Goal: Information Seeking & Learning: Learn about a topic

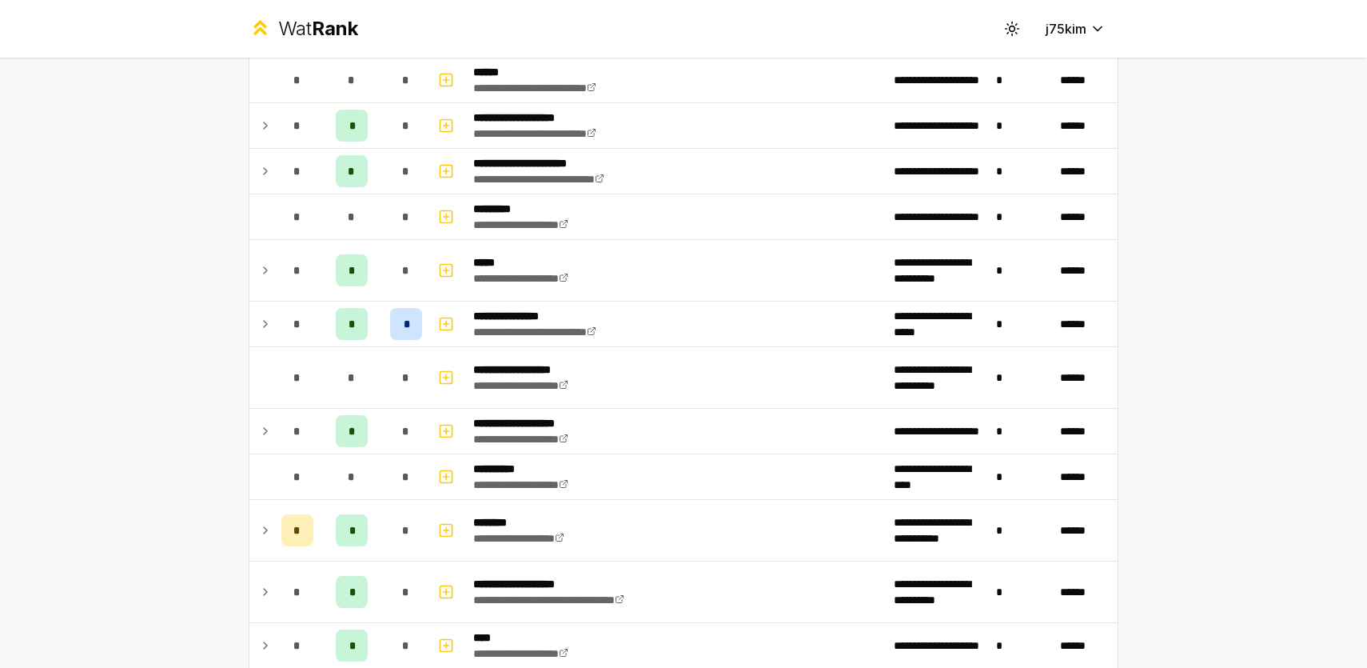
scroll to position [727, 0]
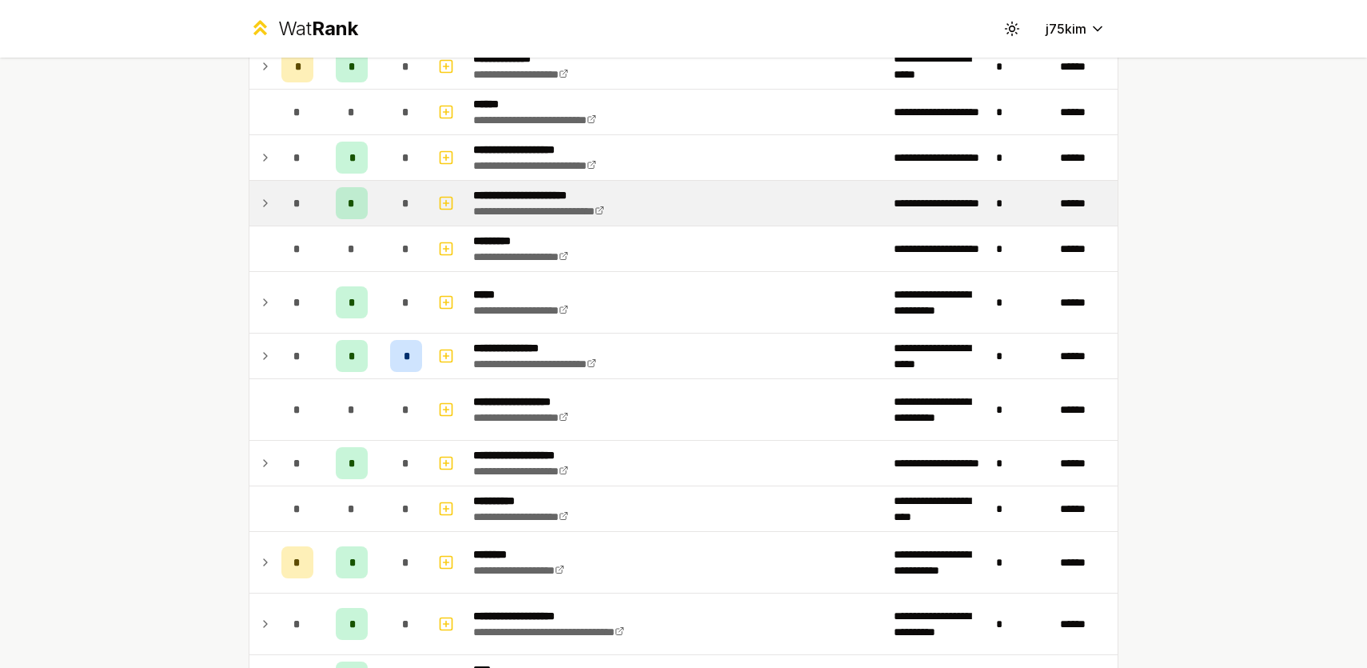
click at [281, 205] on td "*" at bounding box center [297, 203] width 45 height 45
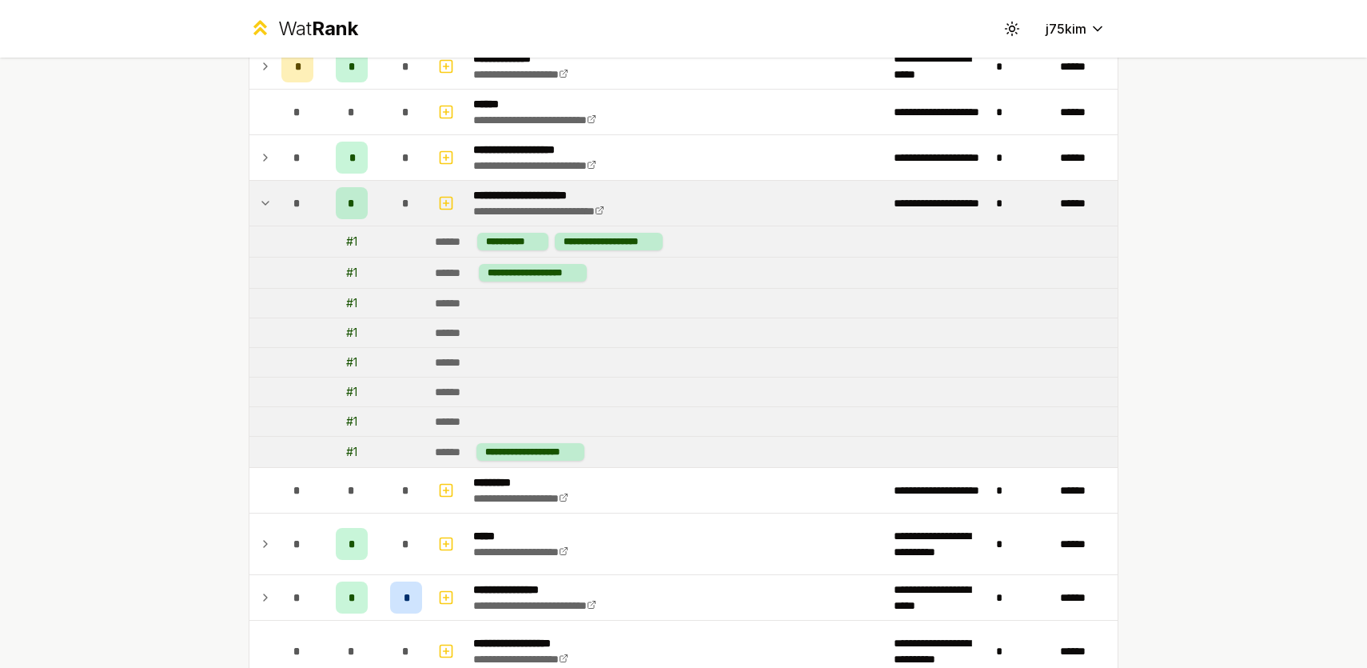
click at [281, 205] on td "*" at bounding box center [297, 203] width 45 height 45
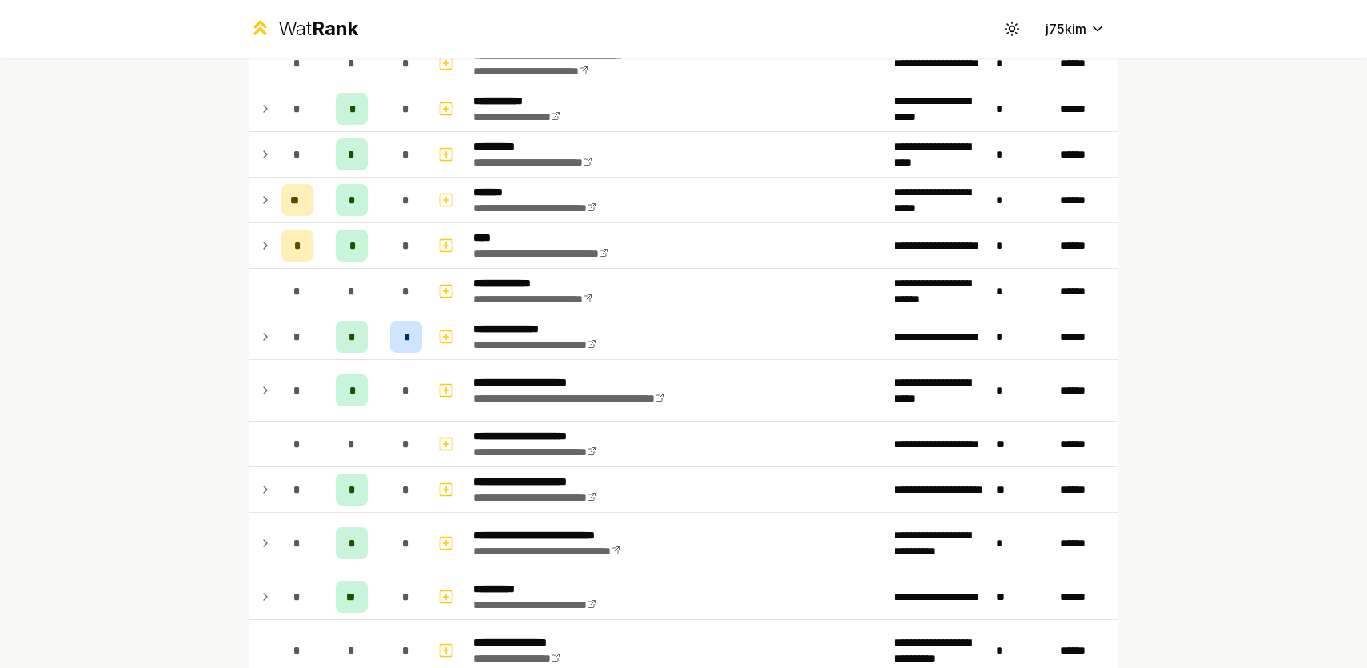
scroll to position [1155, 0]
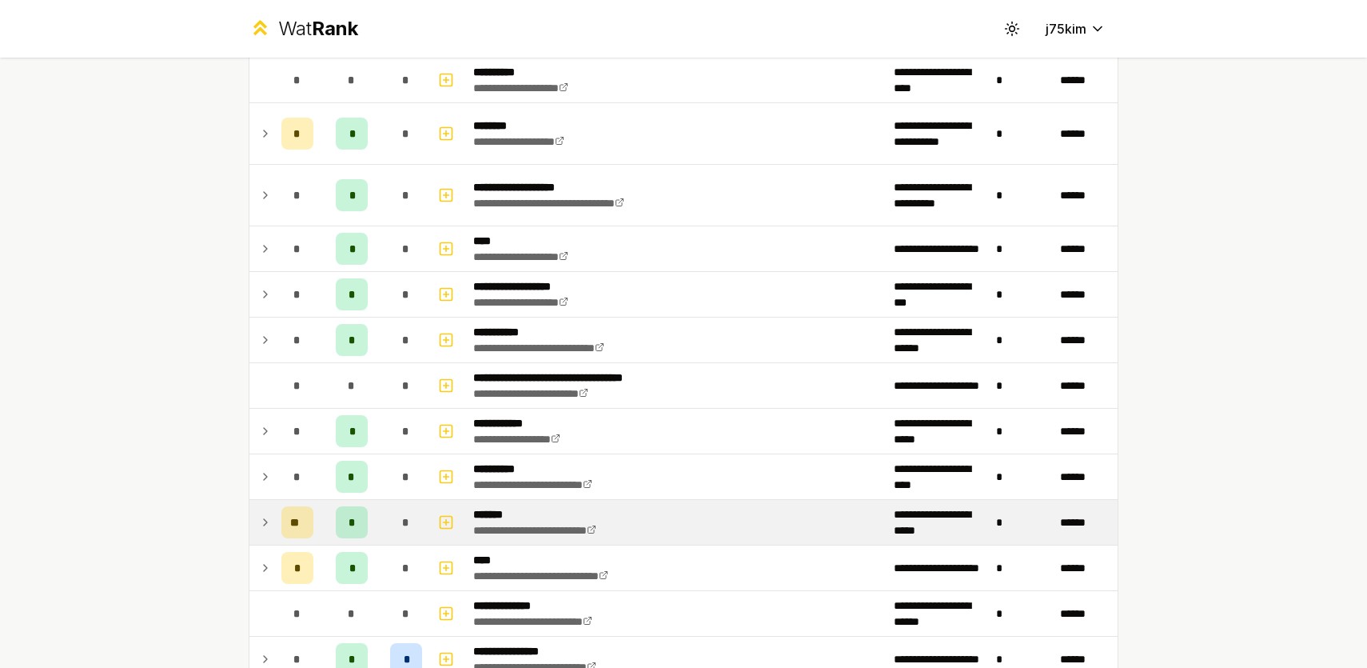
click at [262, 528] on icon at bounding box center [265, 521] width 13 height 19
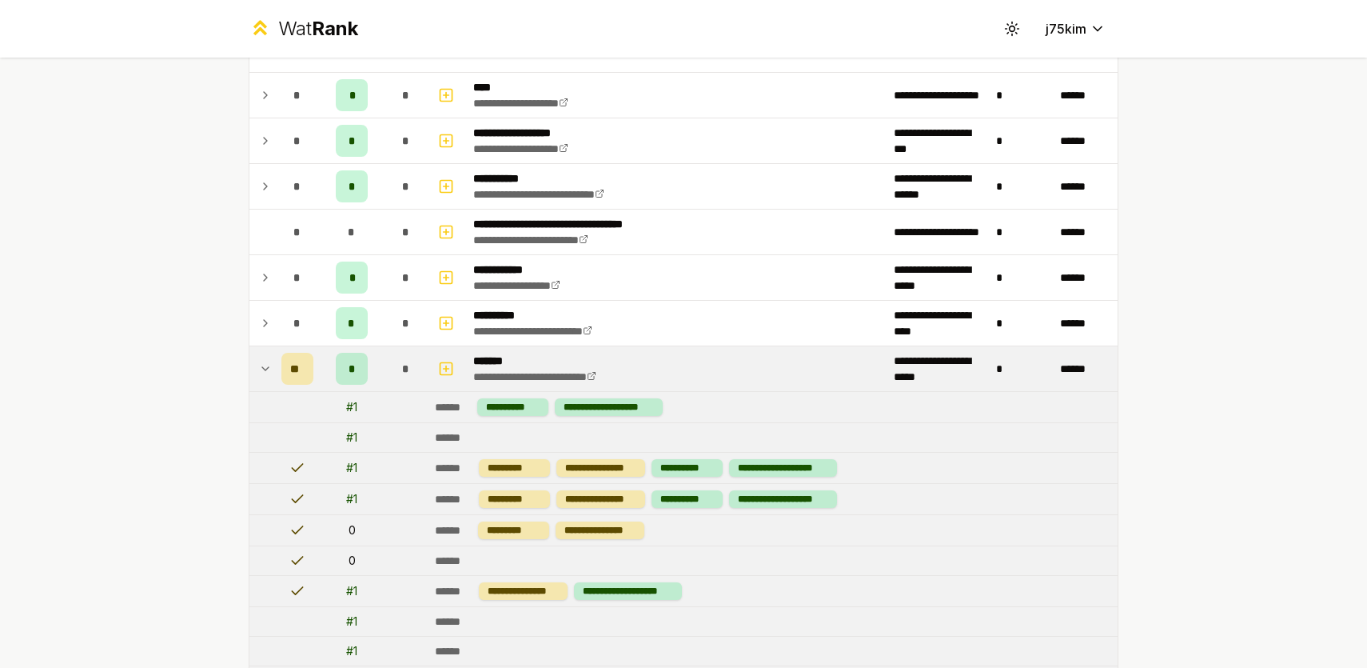
scroll to position [1318, 0]
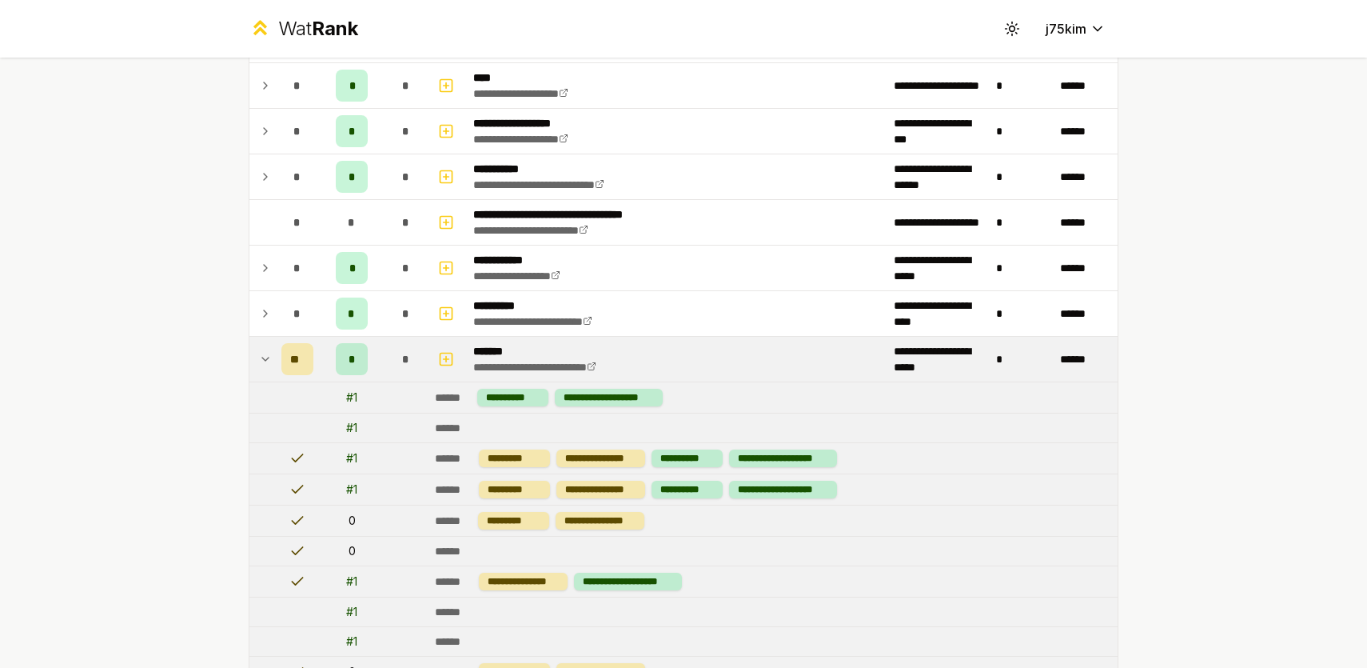
click at [259, 378] on td at bounding box center [262, 359] width 26 height 45
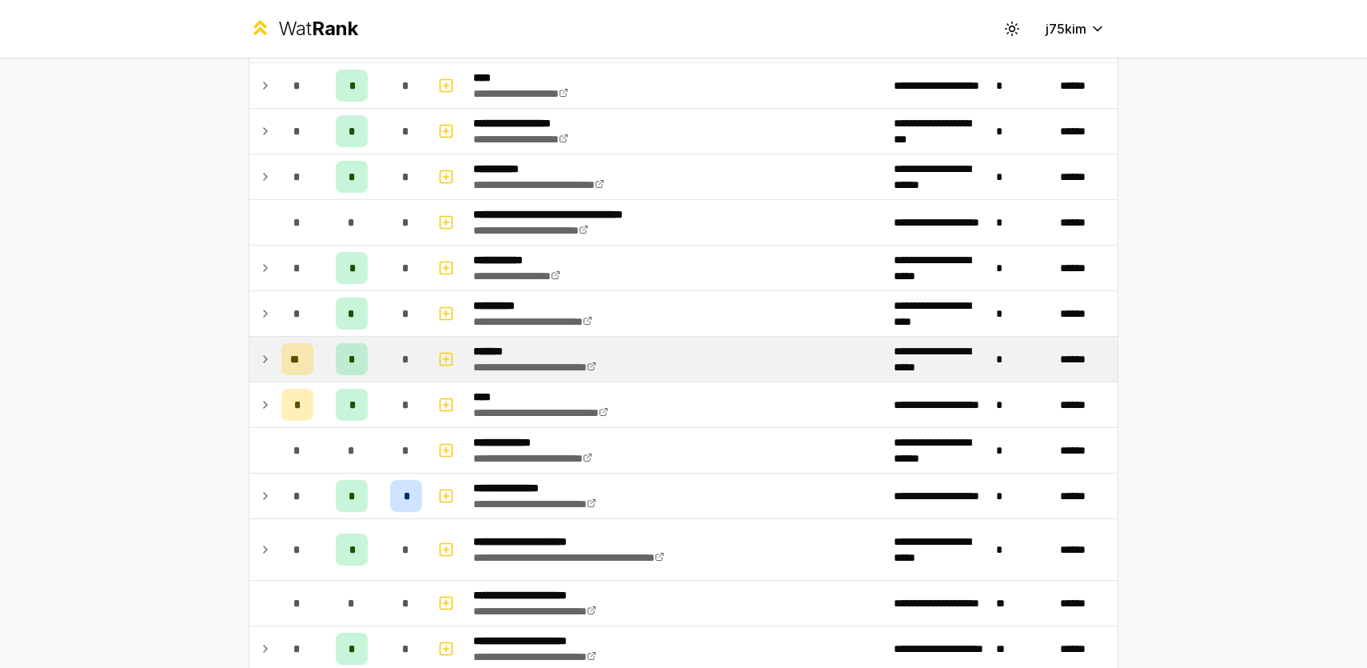
scroll to position [1095, 0]
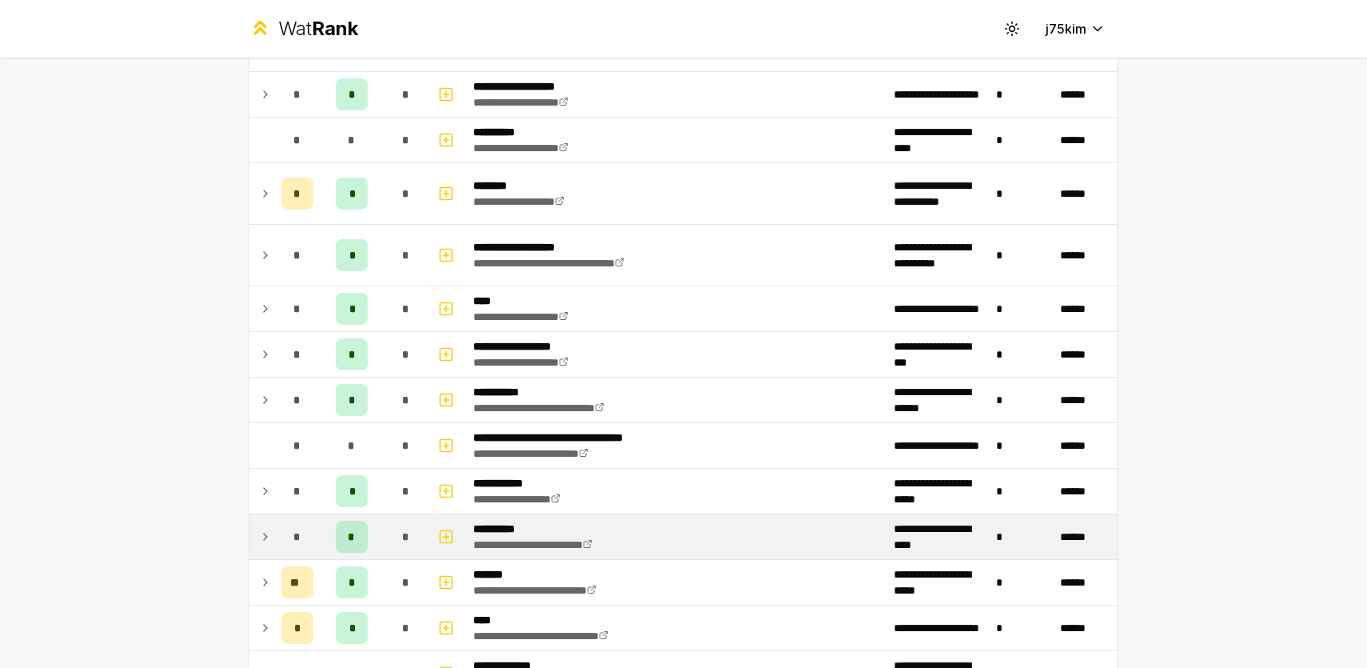
click at [271, 524] on td at bounding box center [262, 536] width 26 height 45
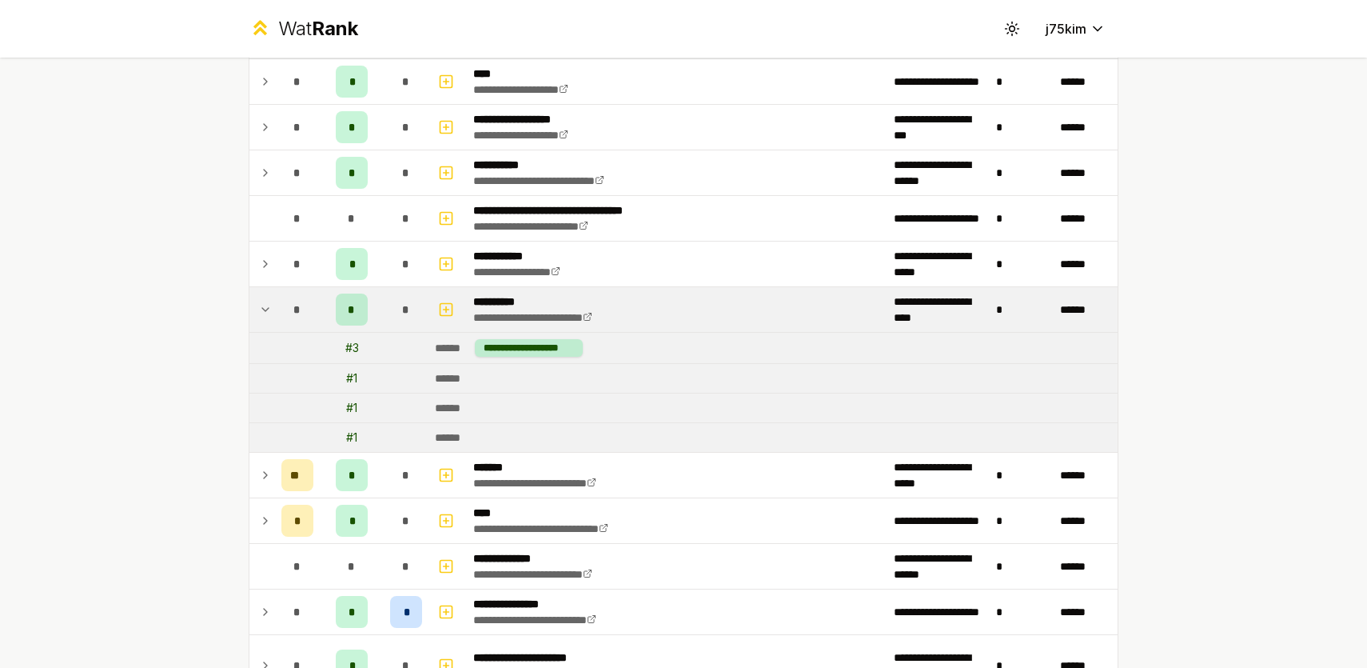
scroll to position [1498, 0]
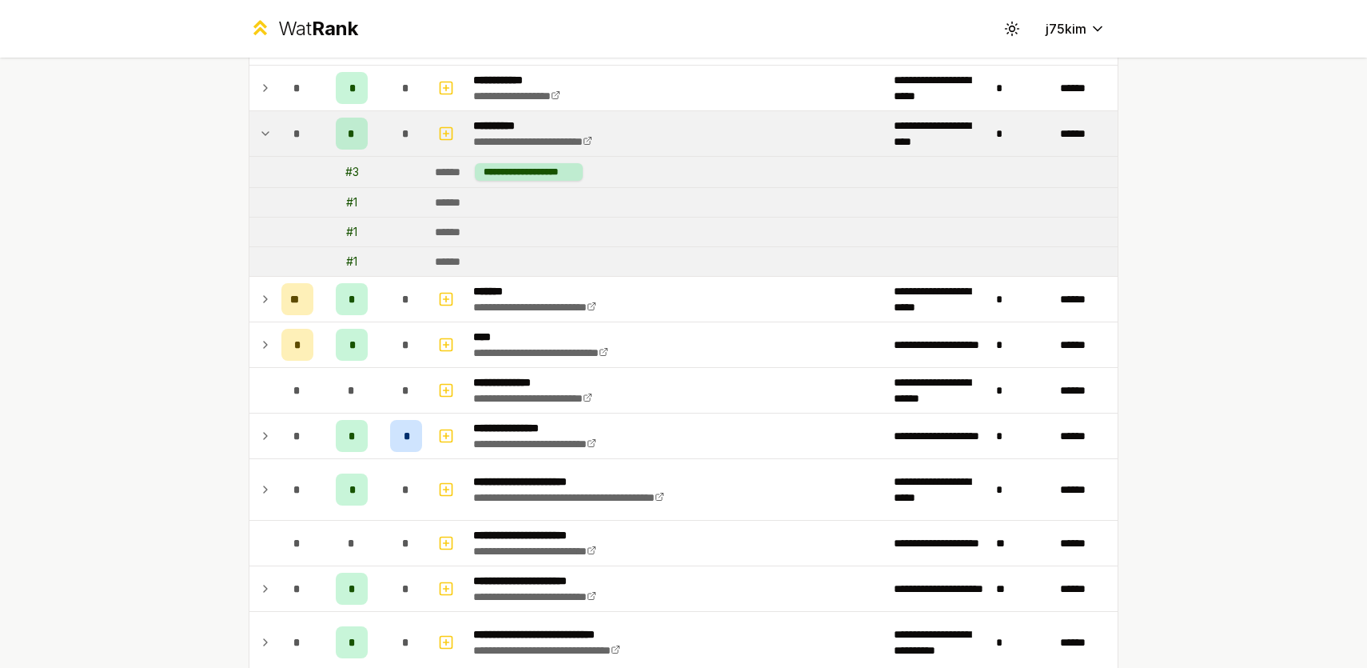
click at [257, 122] on td at bounding box center [262, 133] width 26 height 45
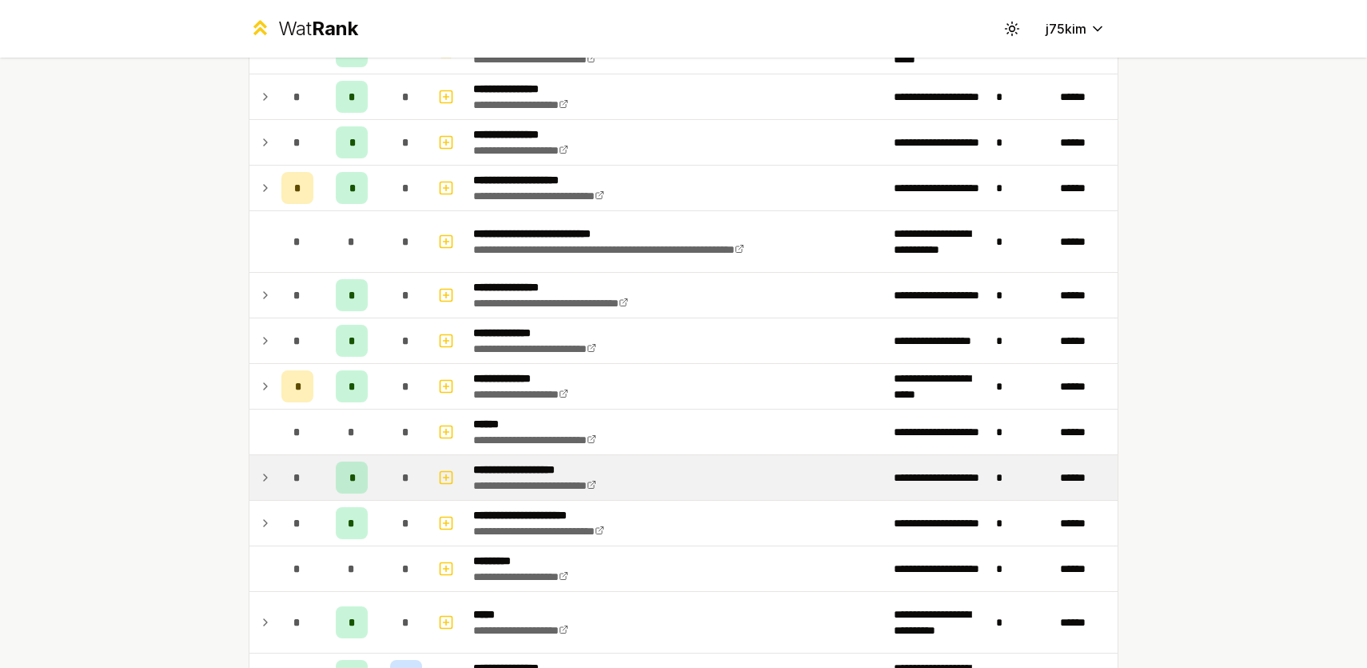
scroll to position [408, 0]
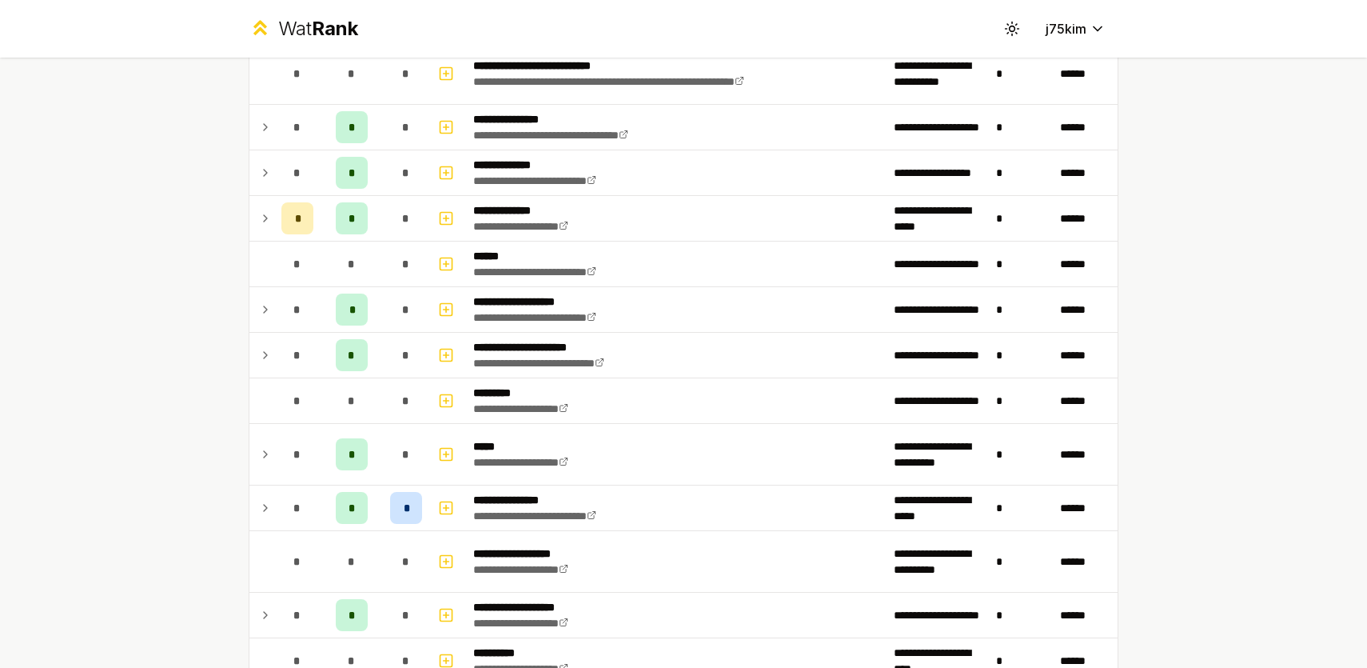
scroll to position [584, 0]
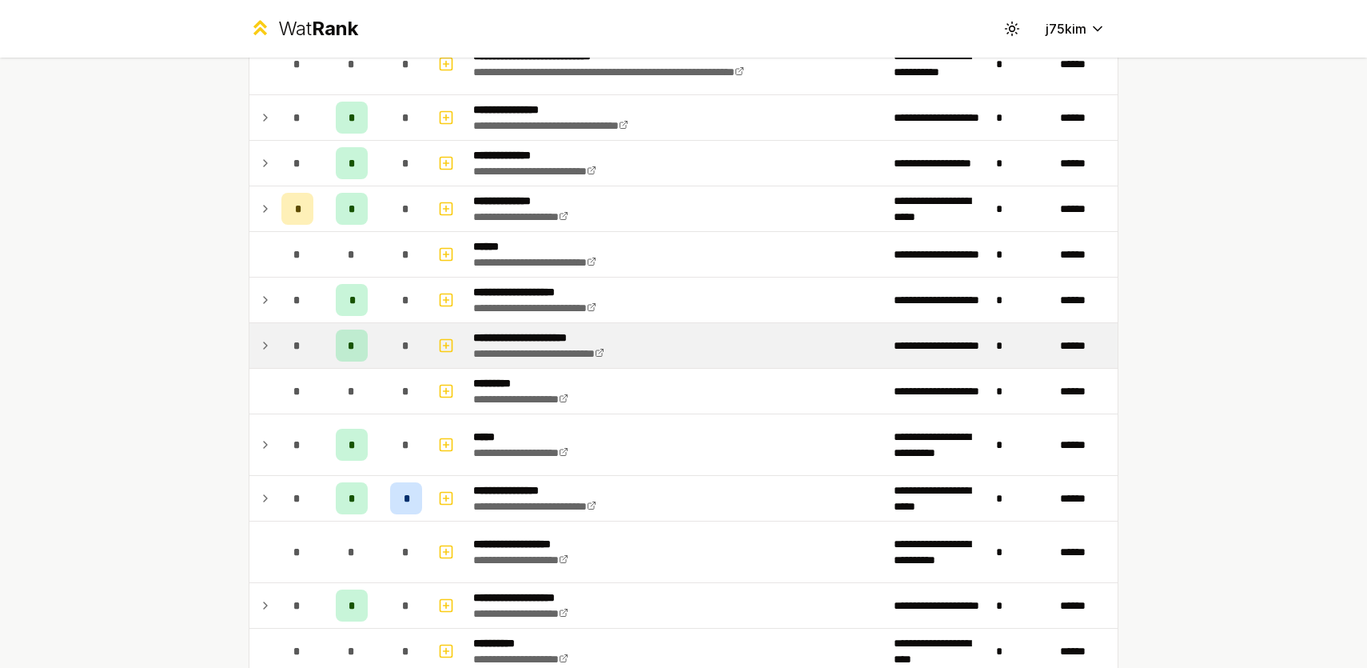
click at [266, 345] on icon at bounding box center [265, 345] width 3 height 6
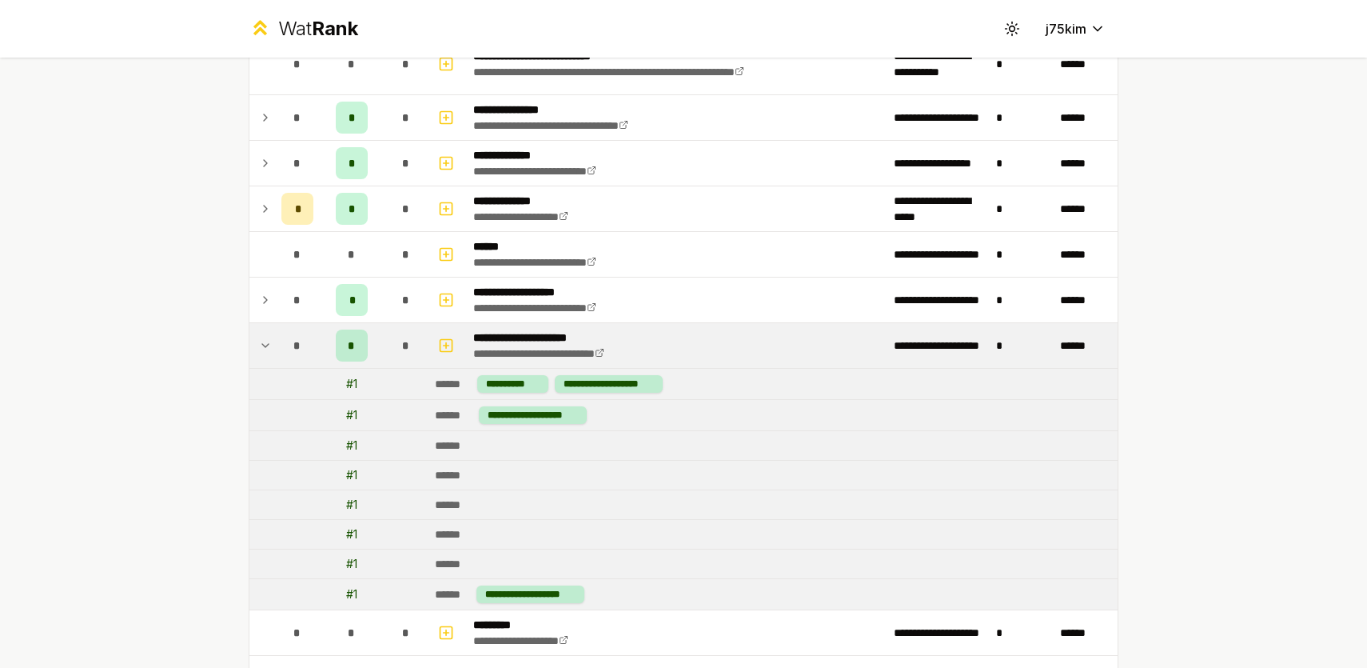
click at [350, 385] on div "# 1" at bounding box center [351, 384] width 11 height 16
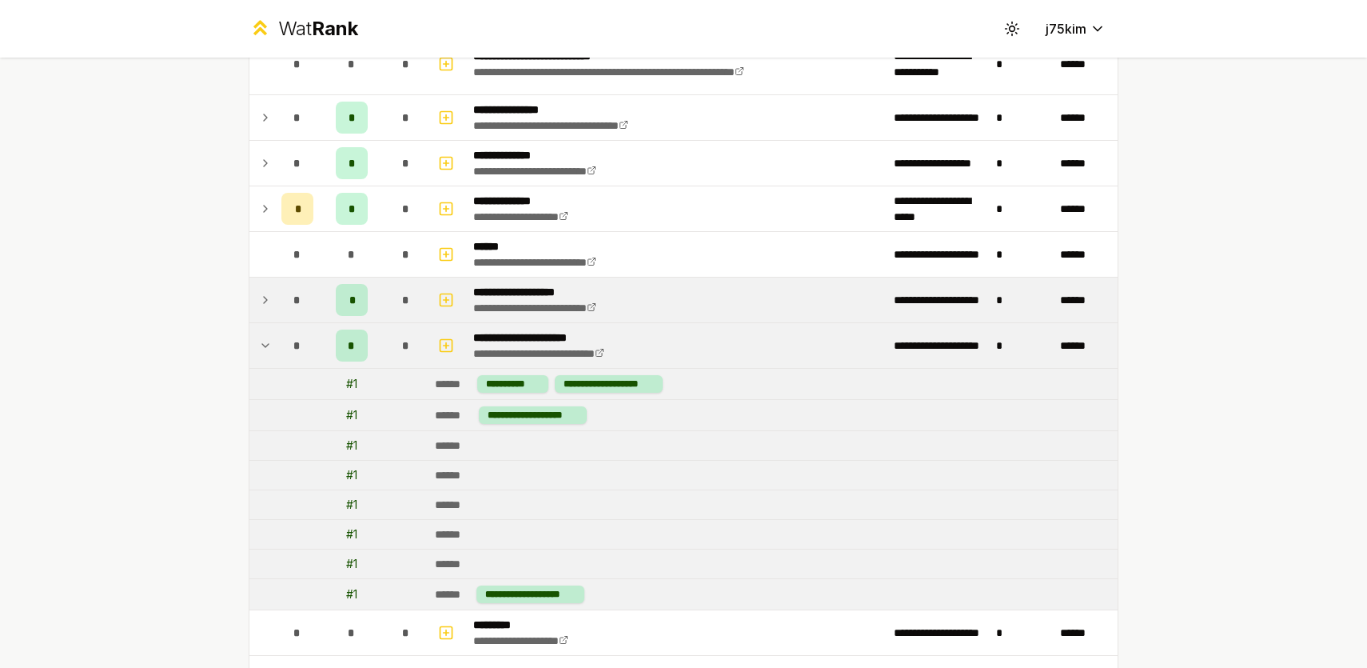
click at [253, 298] on td at bounding box center [262, 299] width 26 height 45
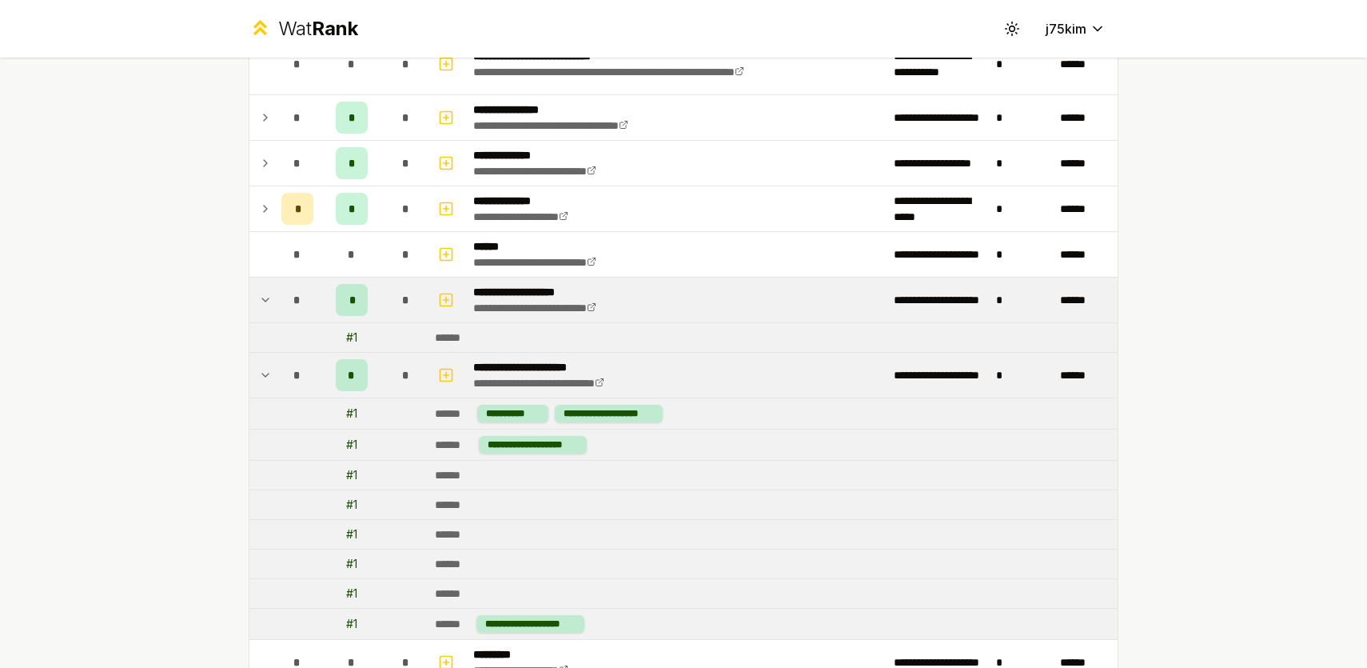
click at [253, 298] on td at bounding box center [262, 299] width 26 height 45
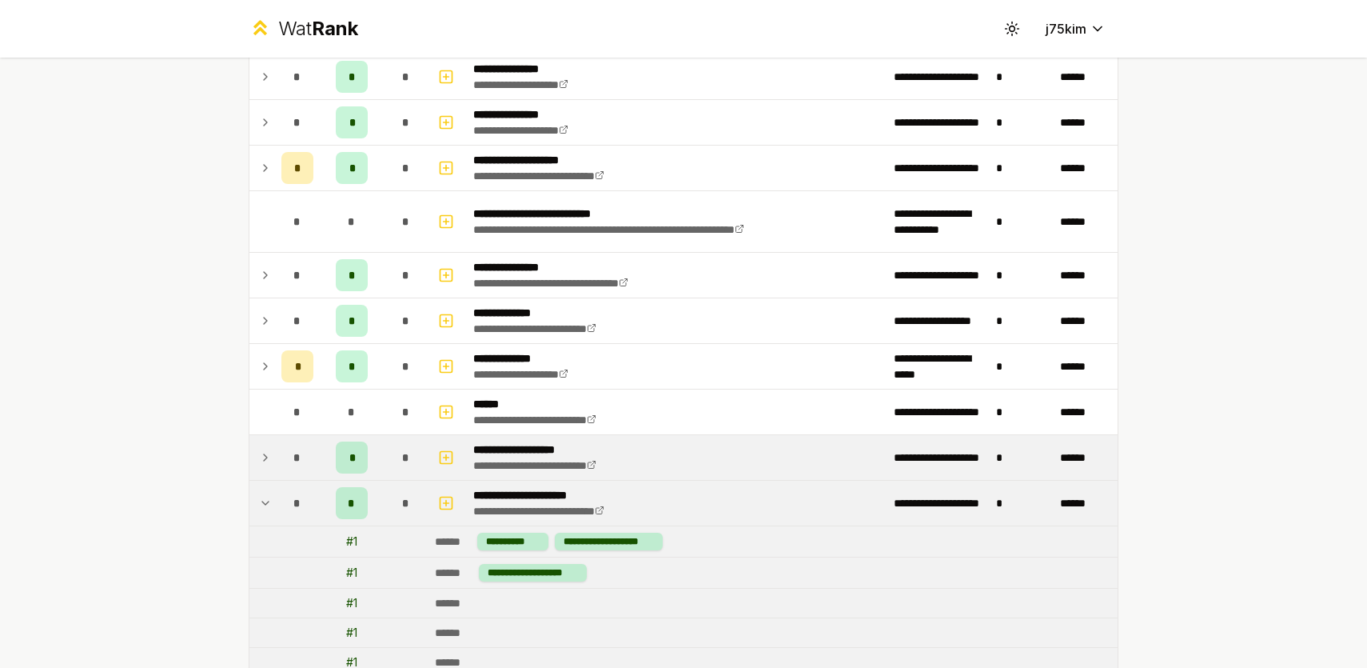
scroll to position [395, 0]
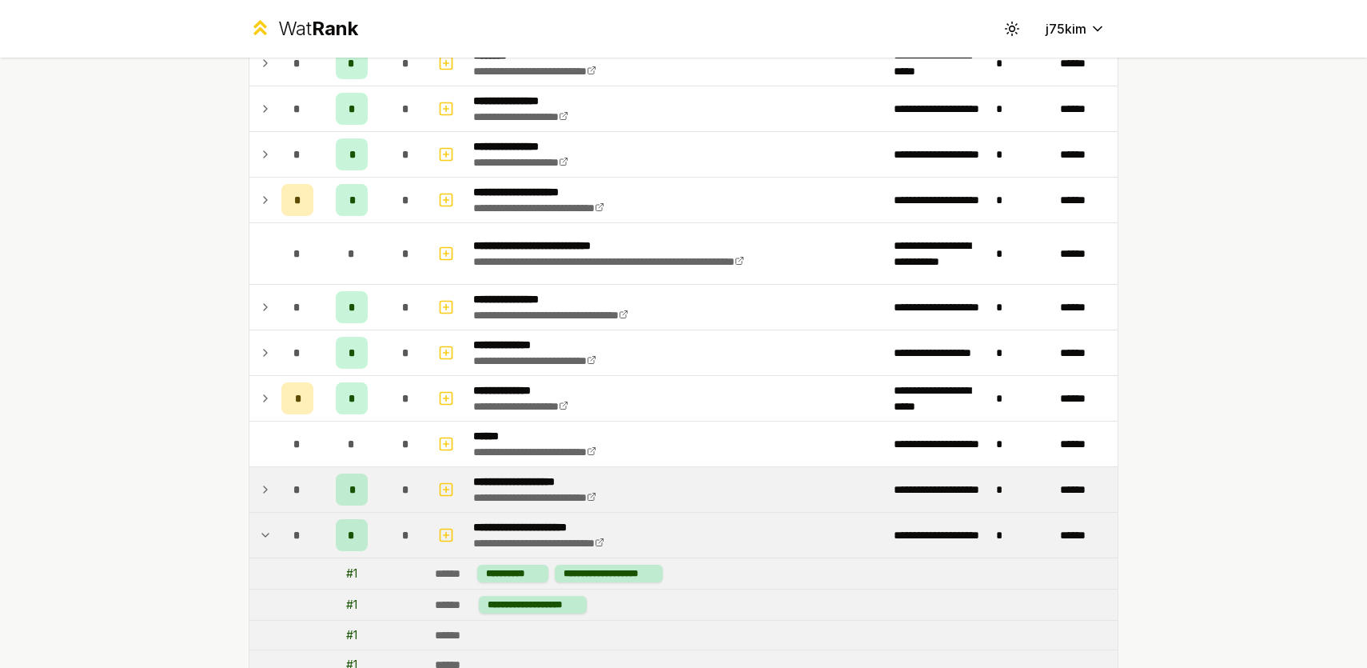
click at [253, 298] on td at bounding box center [262, 307] width 26 height 45
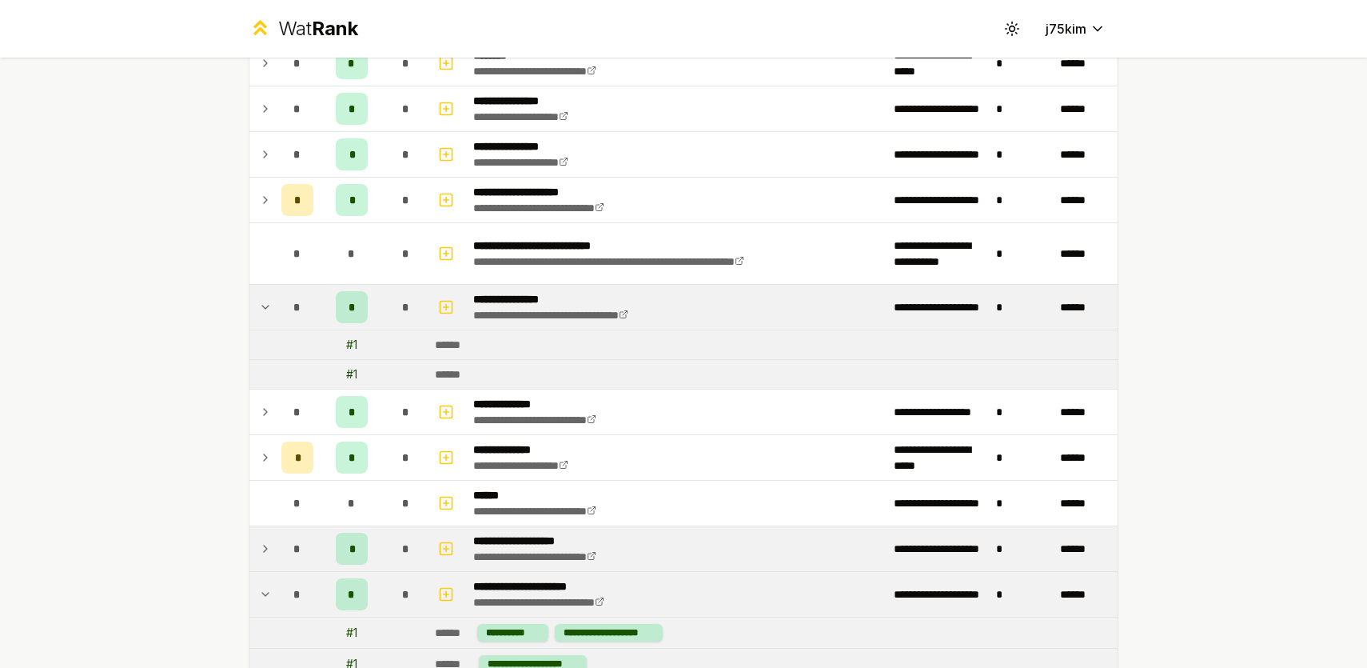
click at [253, 298] on td at bounding box center [262, 307] width 26 height 45
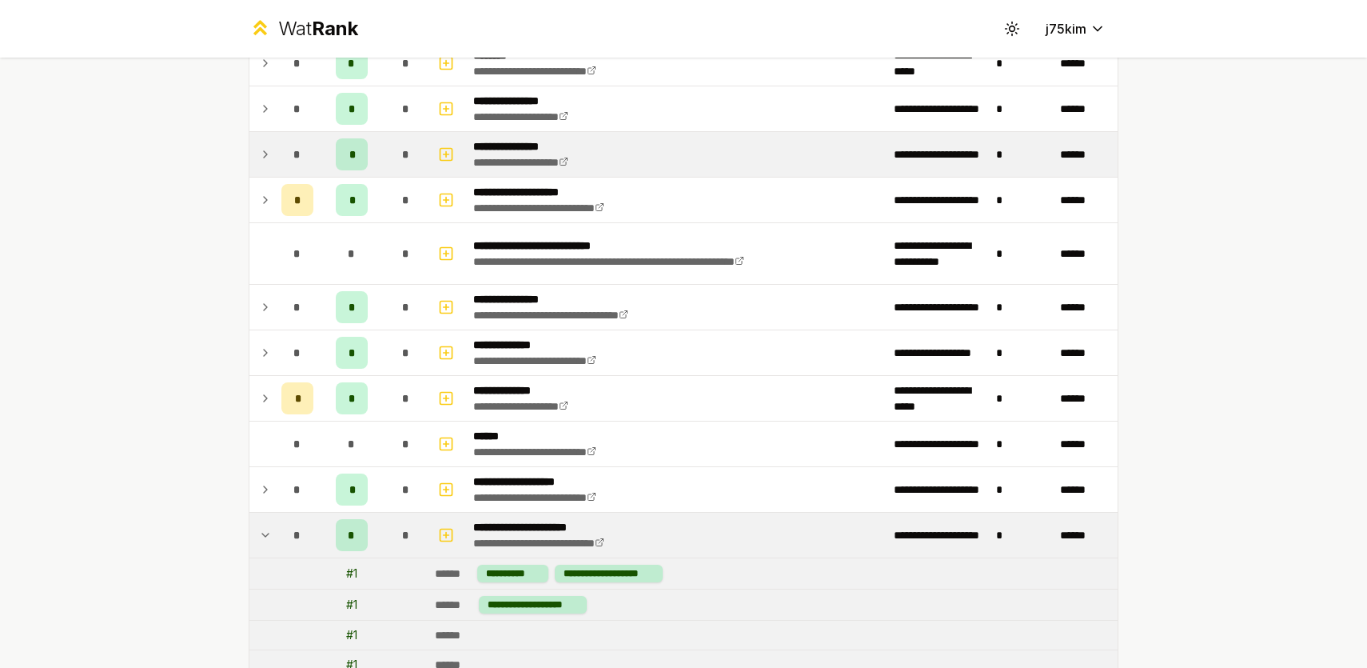
click at [249, 169] on td at bounding box center [262, 154] width 26 height 45
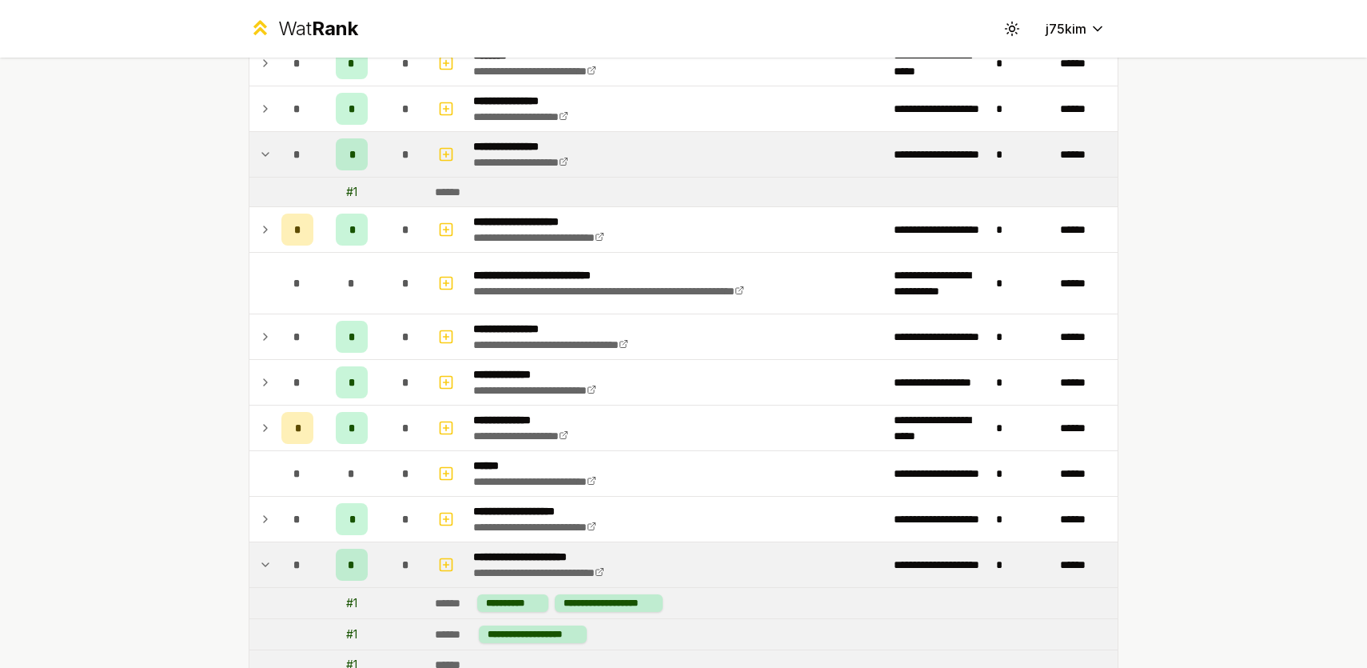
click at [249, 197] on td at bounding box center [262, 191] width 26 height 29
click at [250, 205] on td at bounding box center [262, 191] width 26 height 29
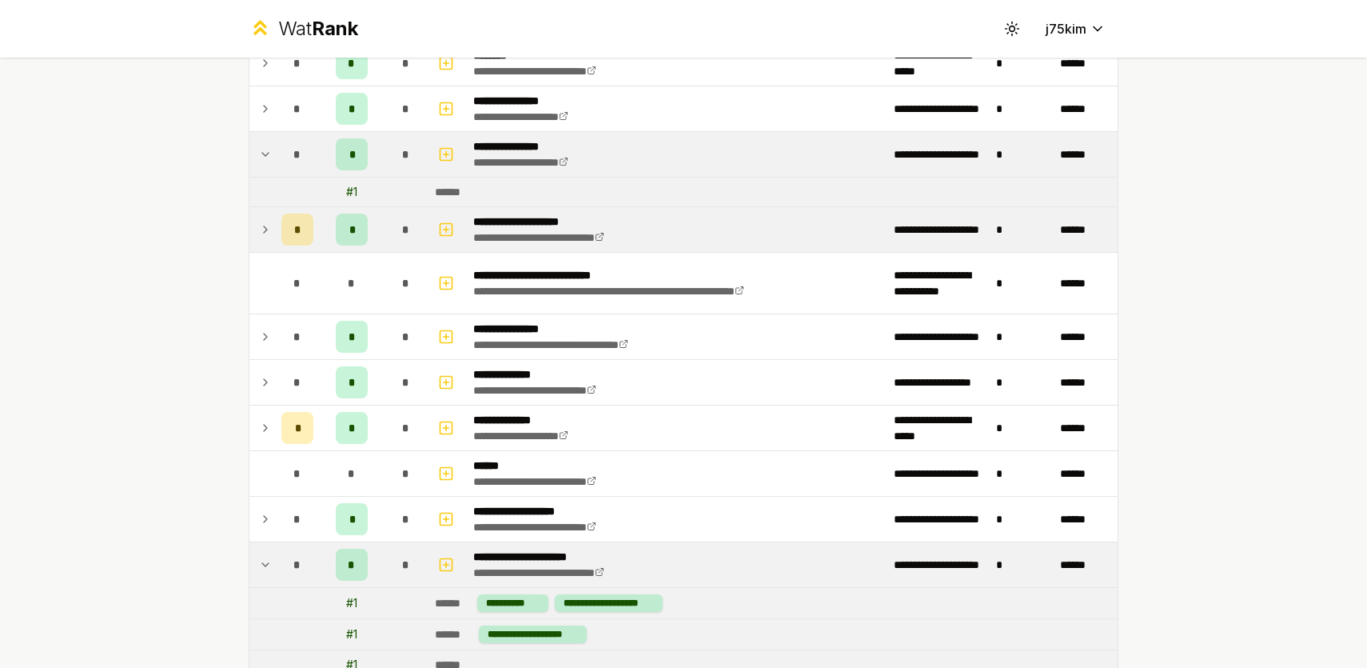
click at [254, 229] on td at bounding box center [262, 229] width 26 height 45
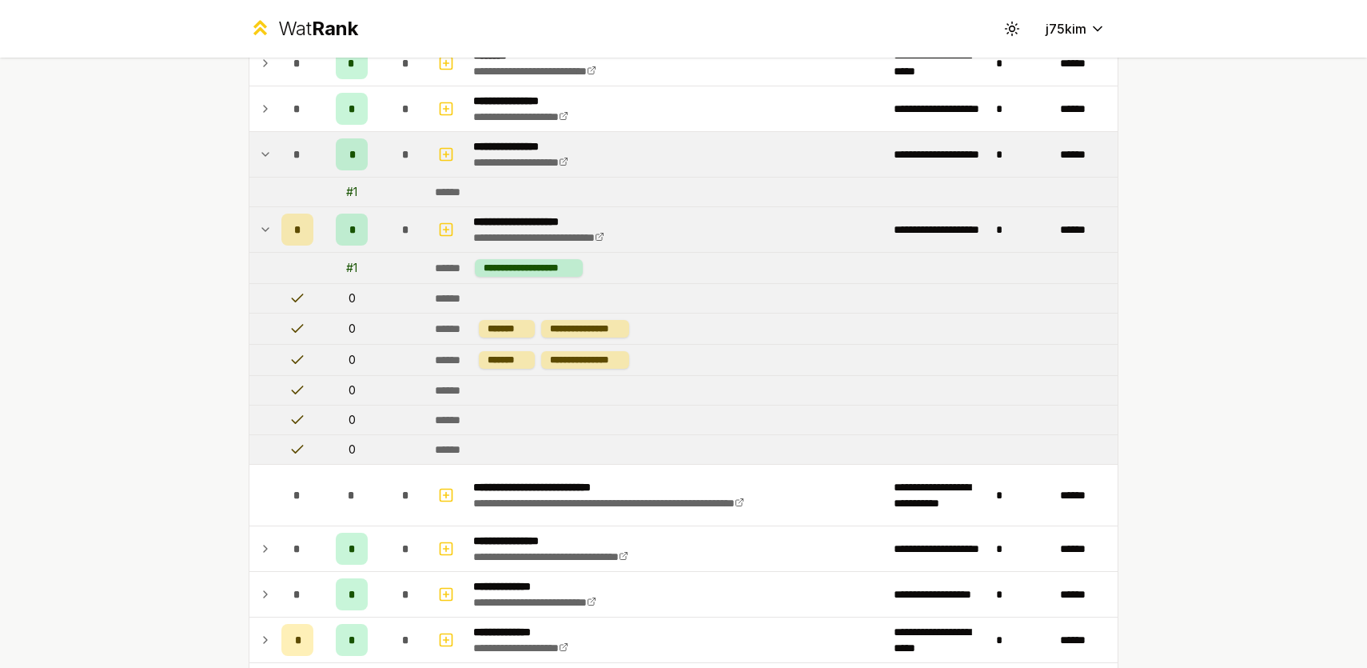
click at [254, 229] on td at bounding box center [262, 229] width 26 height 45
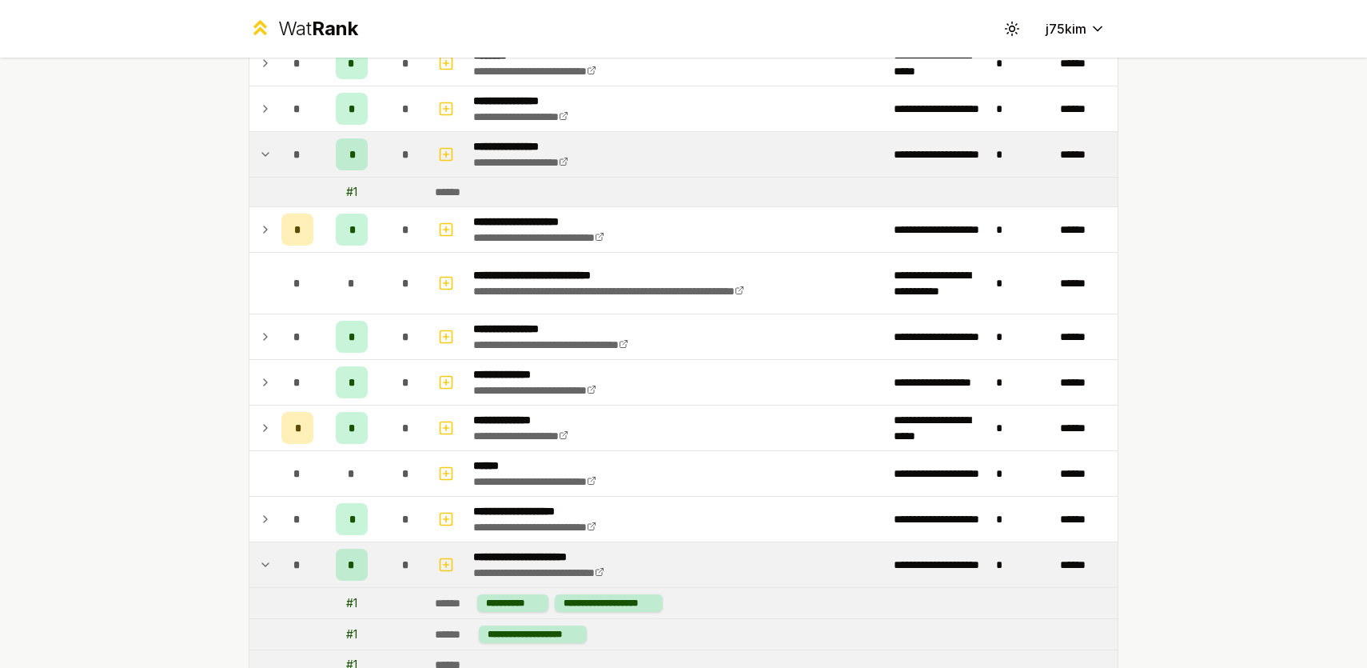
click at [257, 156] on td at bounding box center [262, 154] width 26 height 45
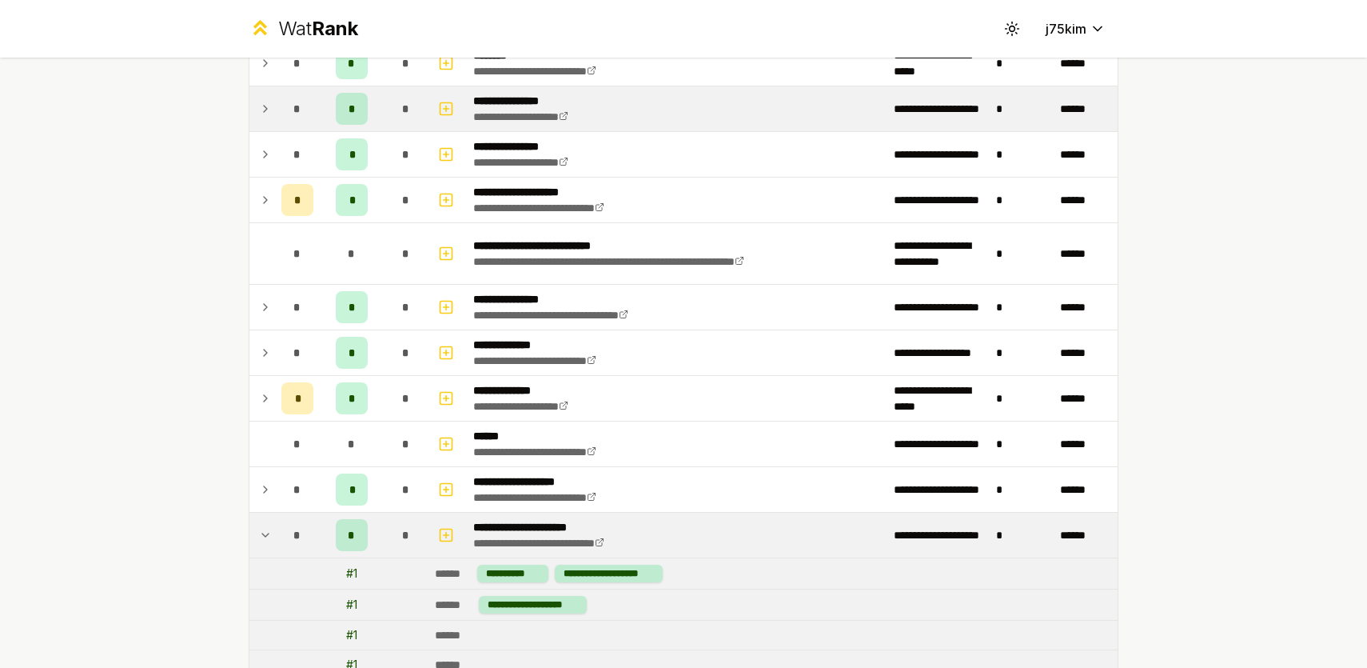
click at [261, 118] on td at bounding box center [262, 108] width 26 height 45
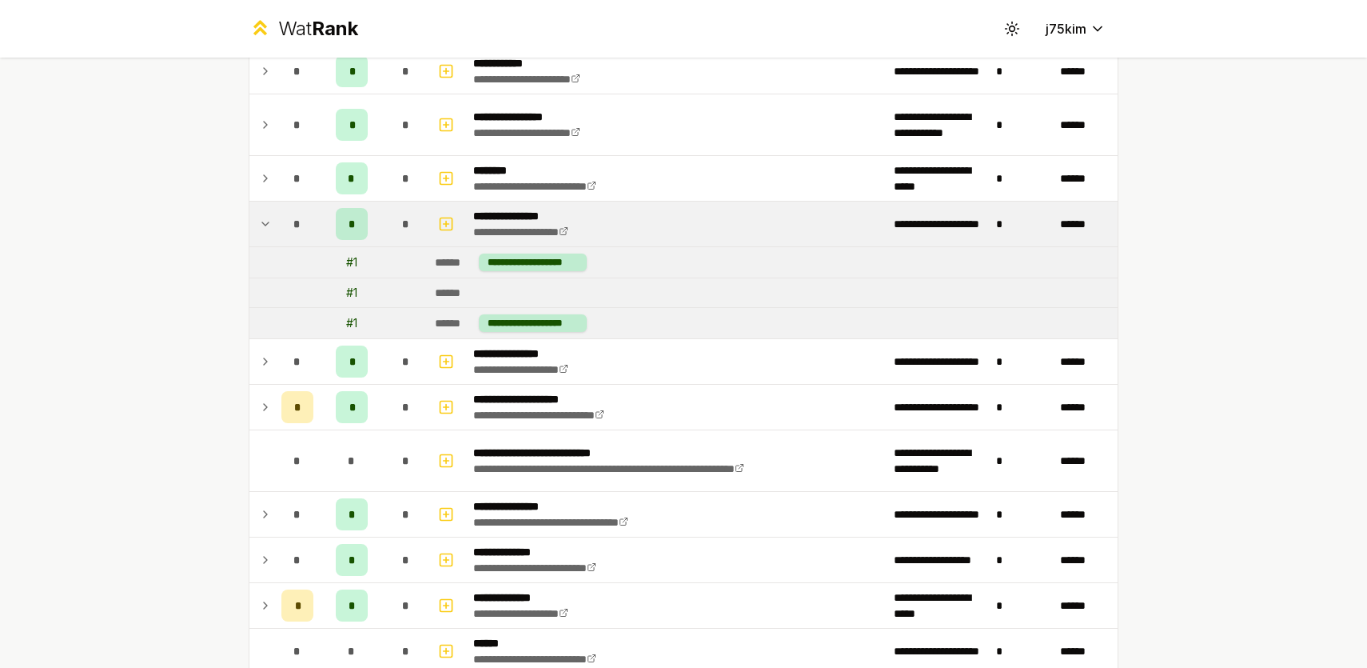
scroll to position [265, 0]
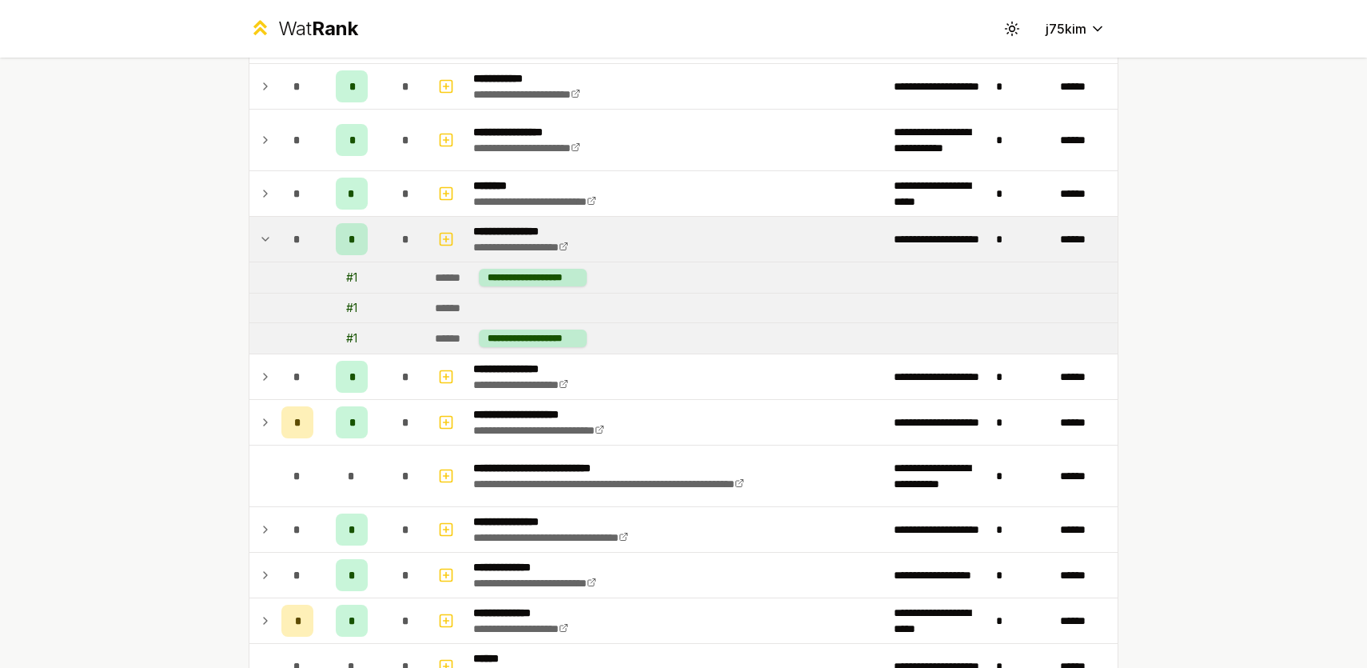
click at [261, 241] on icon at bounding box center [265, 238] width 13 height 19
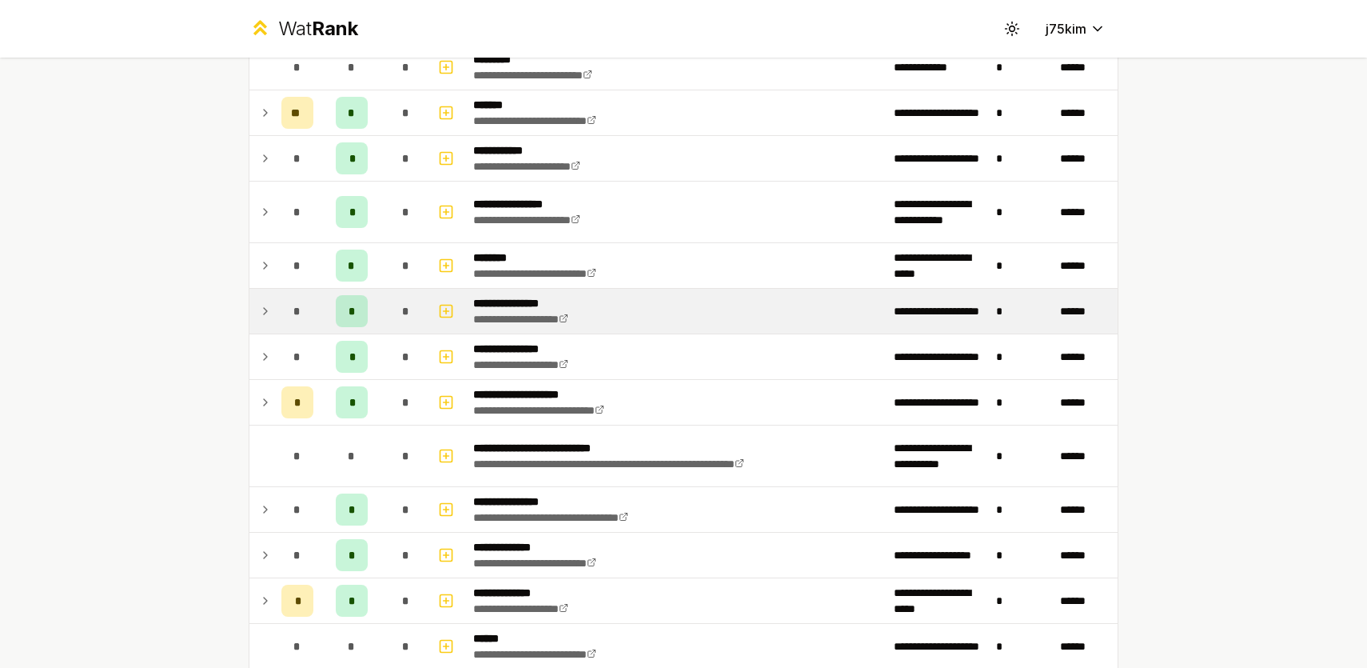
scroll to position [192, 0]
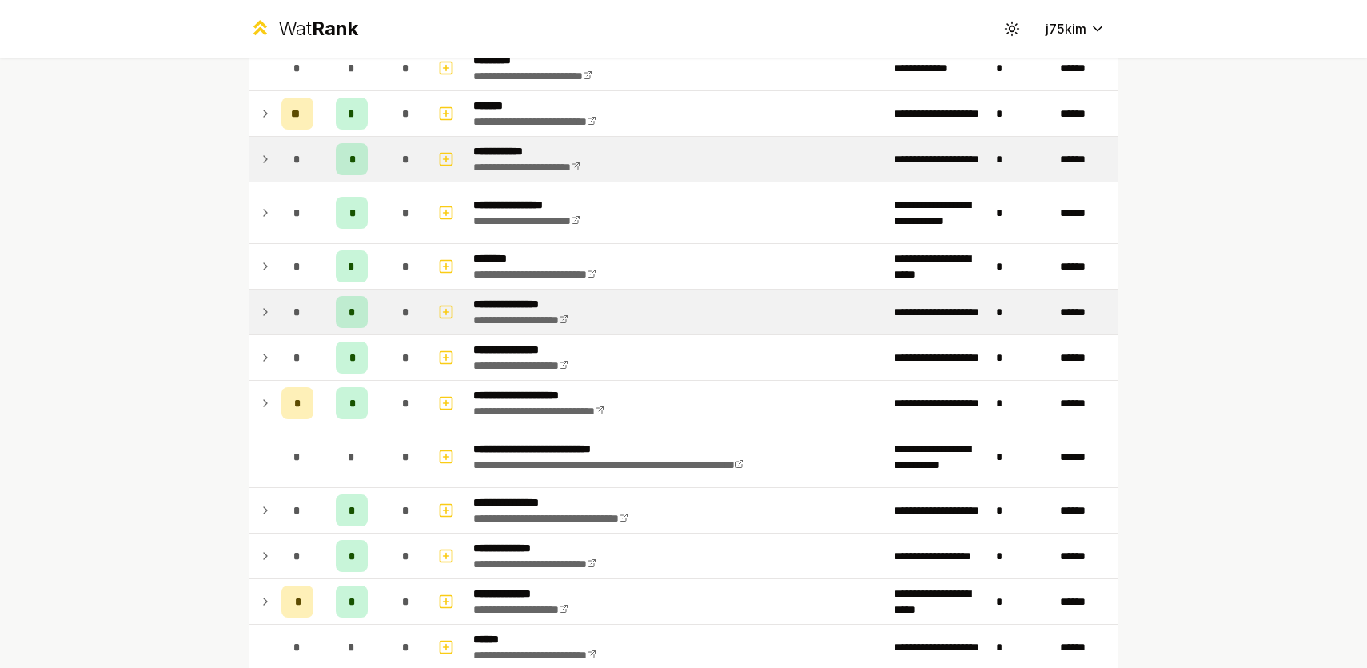
click at [257, 147] on td at bounding box center [262, 159] width 26 height 45
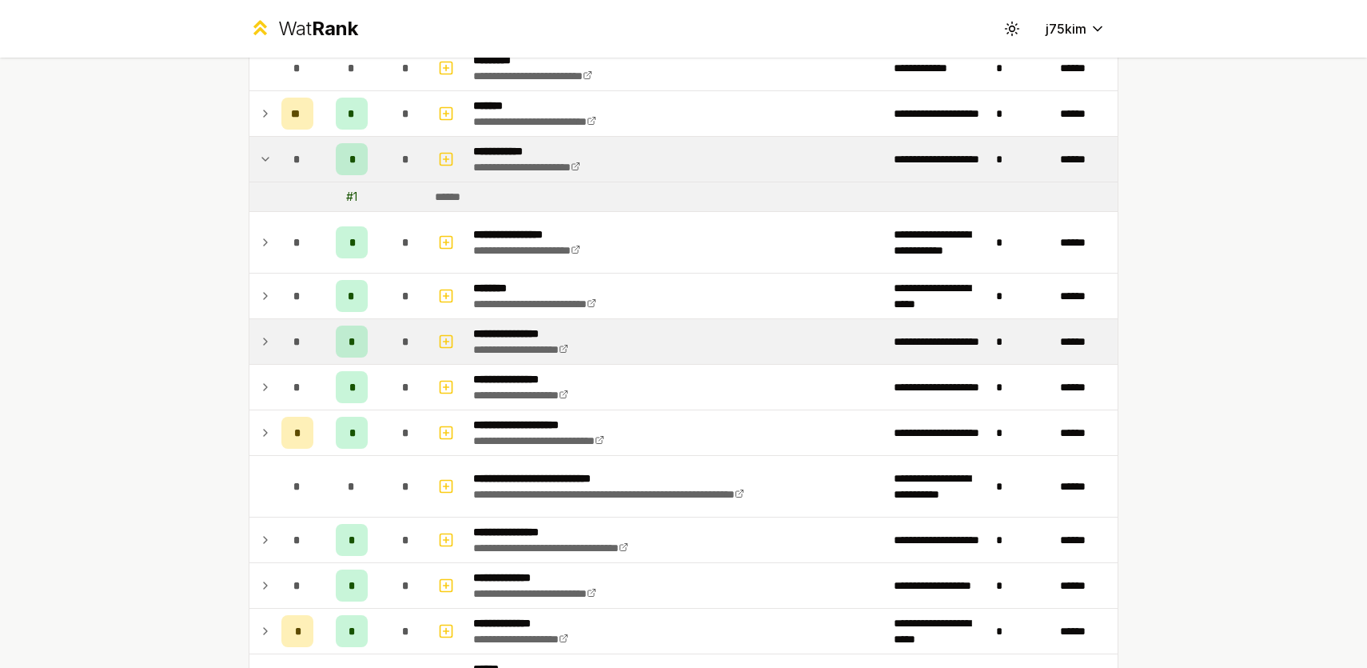
click at [257, 147] on td at bounding box center [262, 159] width 26 height 45
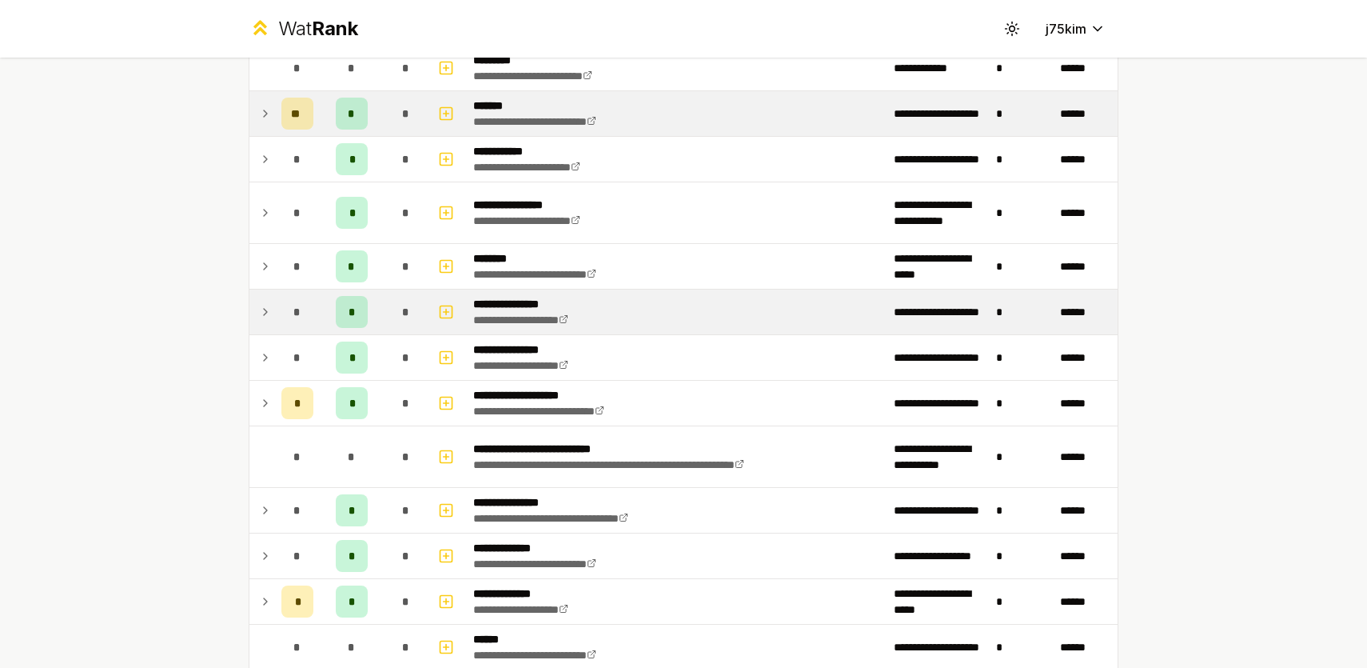
click at [257, 130] on td at bounding box center [262, 113] width 26 height 45
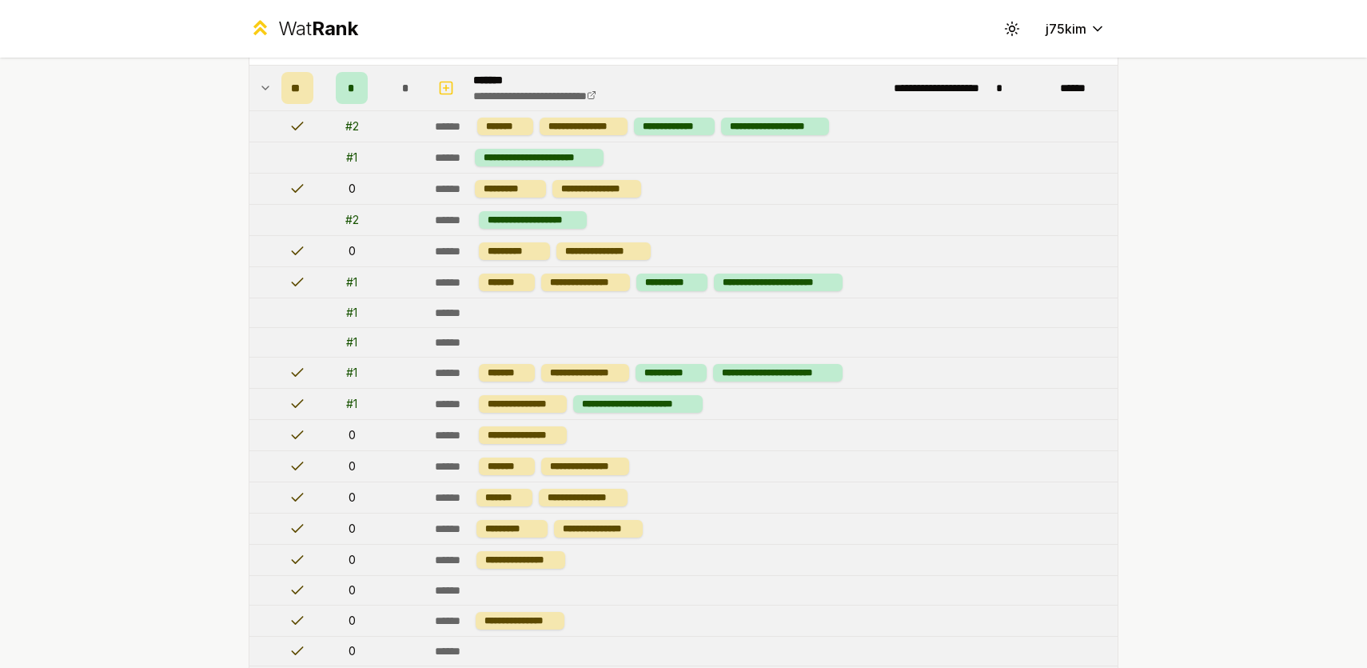
scroll to position [179, 0]
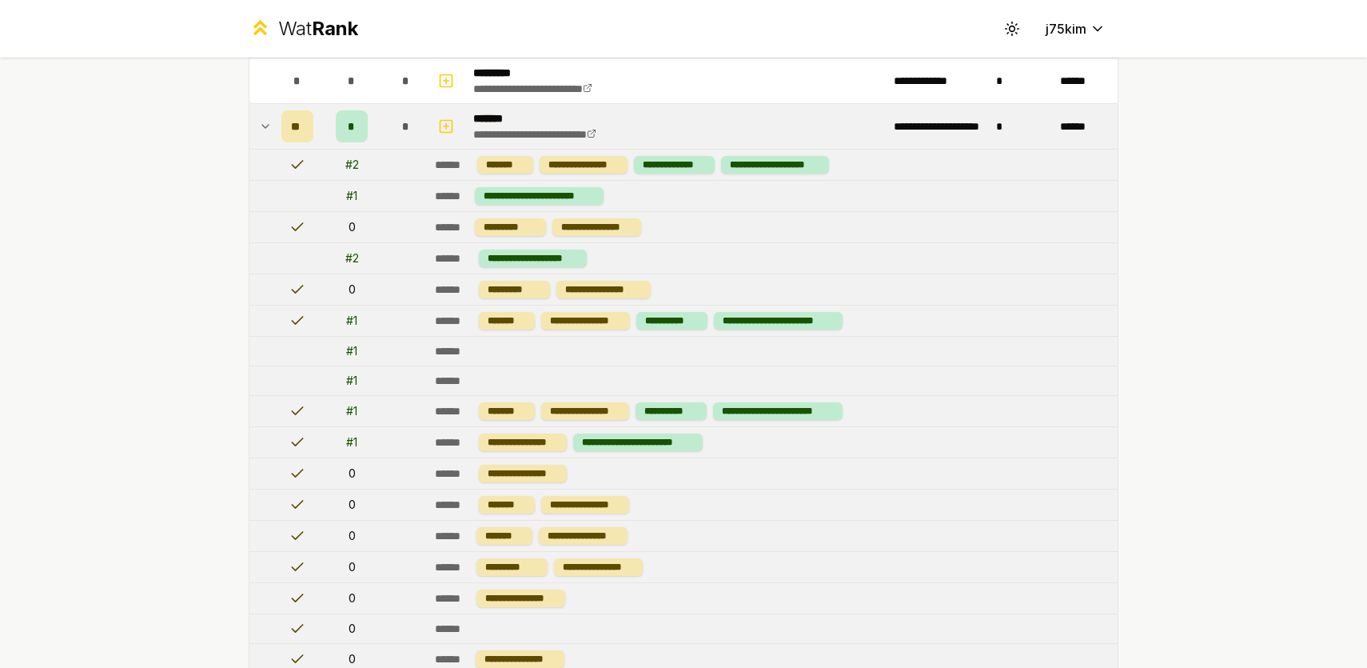
click at [256, 122] on td at bounding box center [262, 126] width 26 height 45
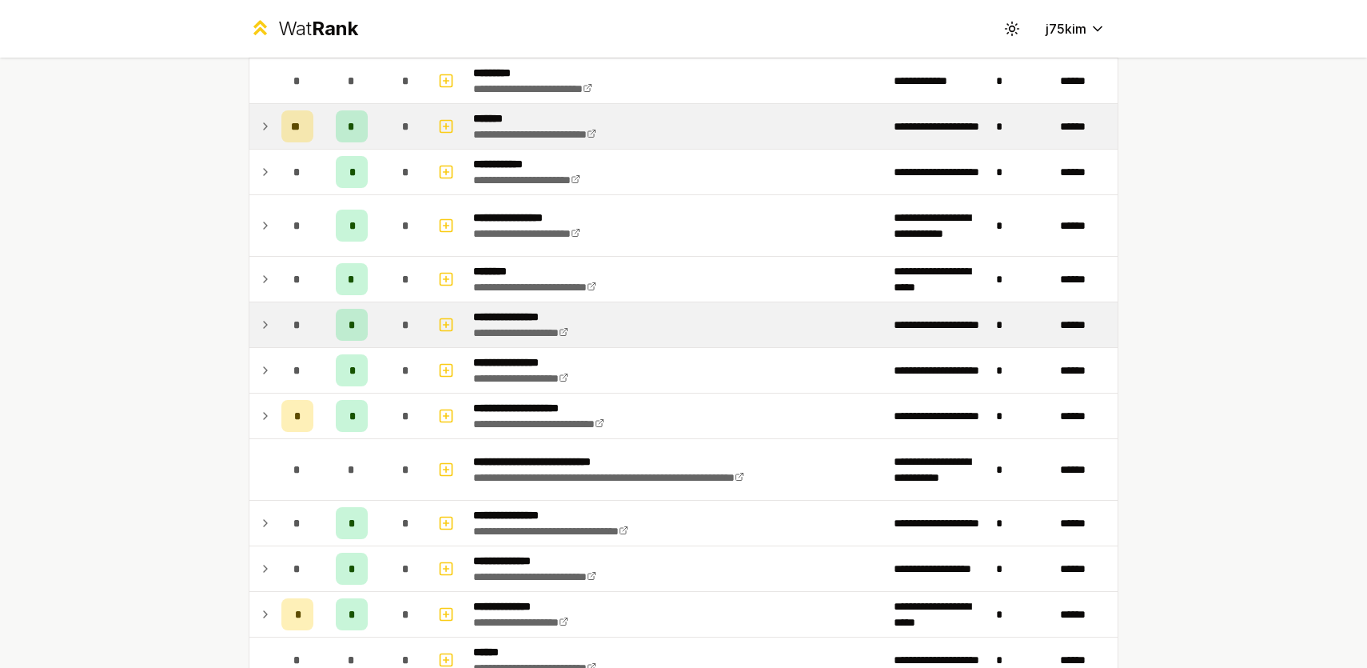
scroll to position [86, 0]
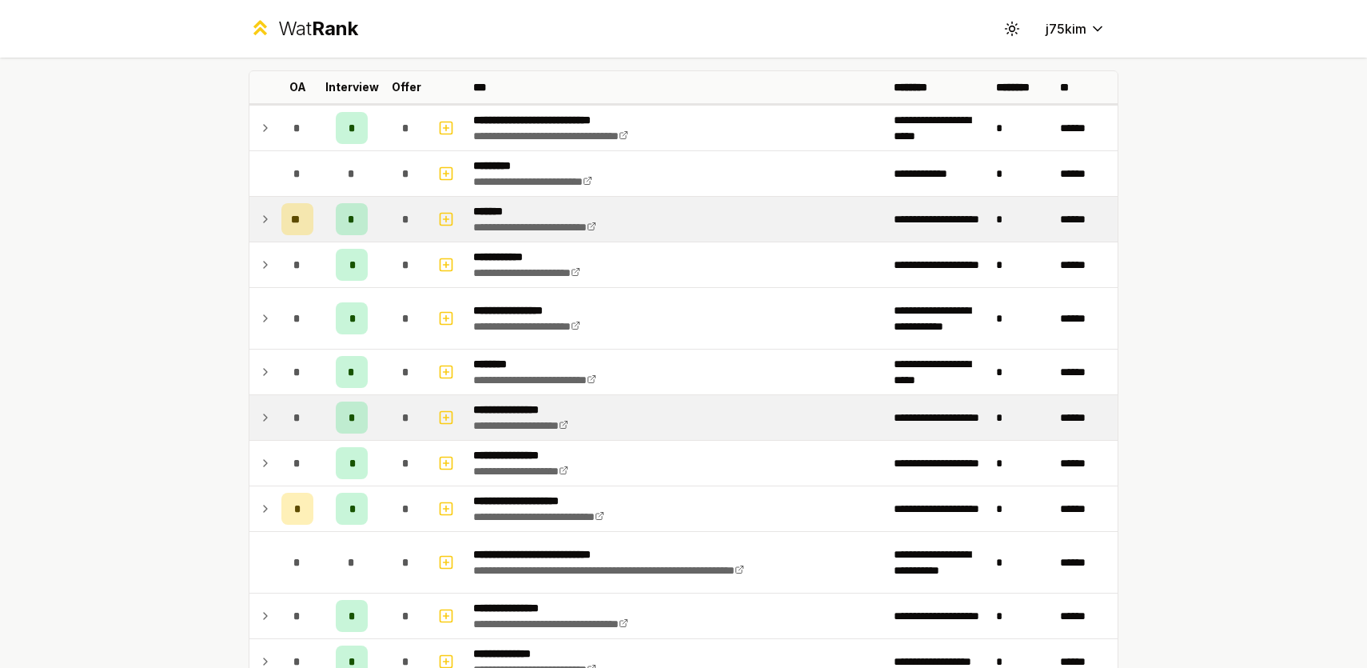
click at [256, 122] on td at bounding box center [262, 128] width 26 height 45
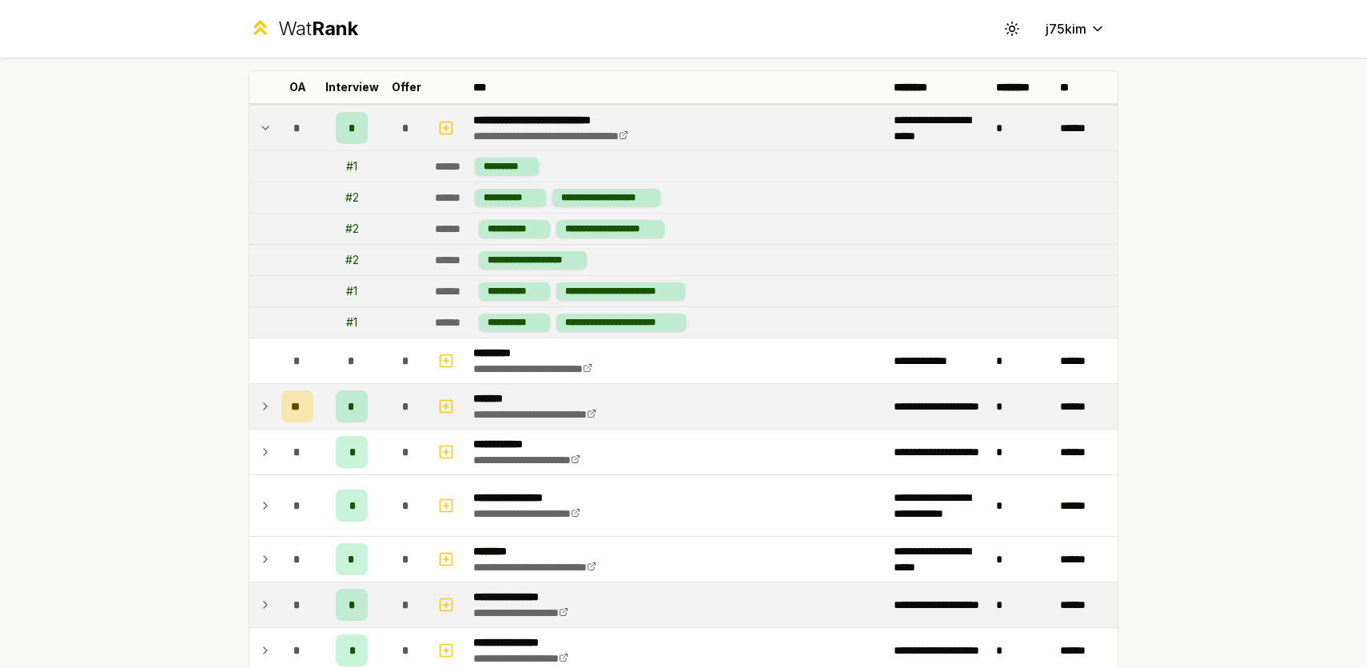
click at [256, 122] on td at bounding box center [262, 128] width 26 height 45
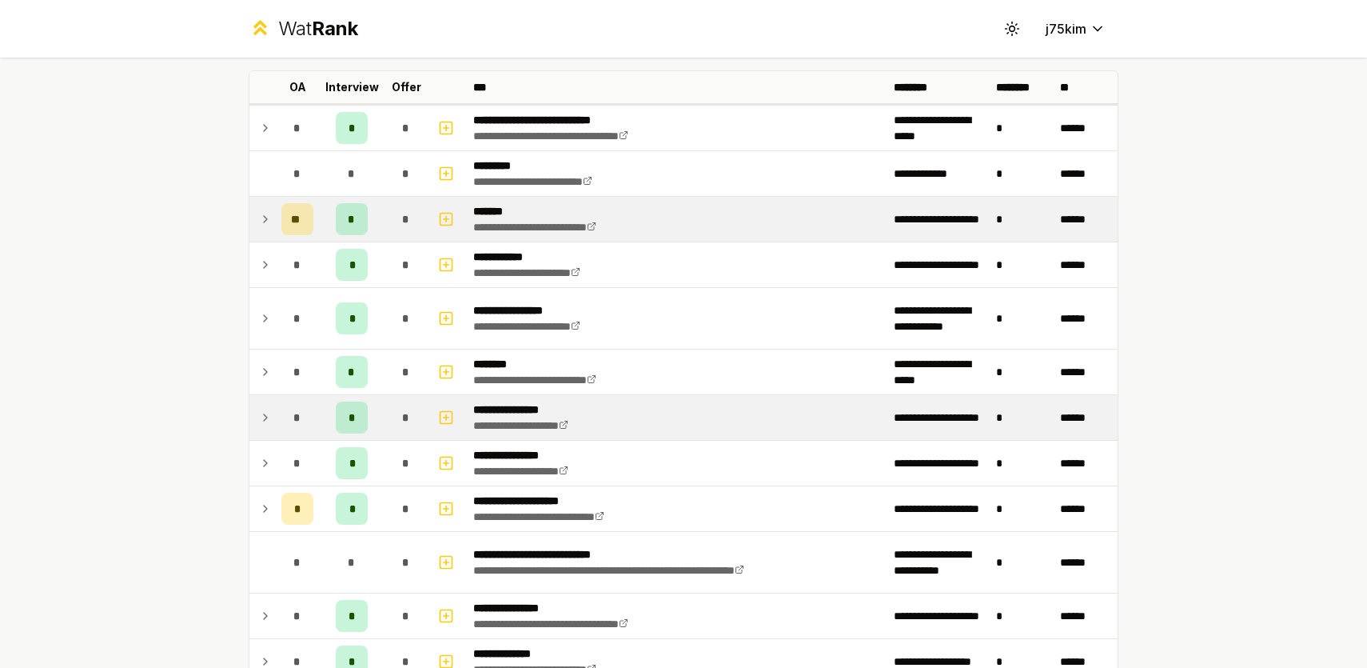
click at [256, 122] on td at bounding box center [262, 128] width 26 height 45
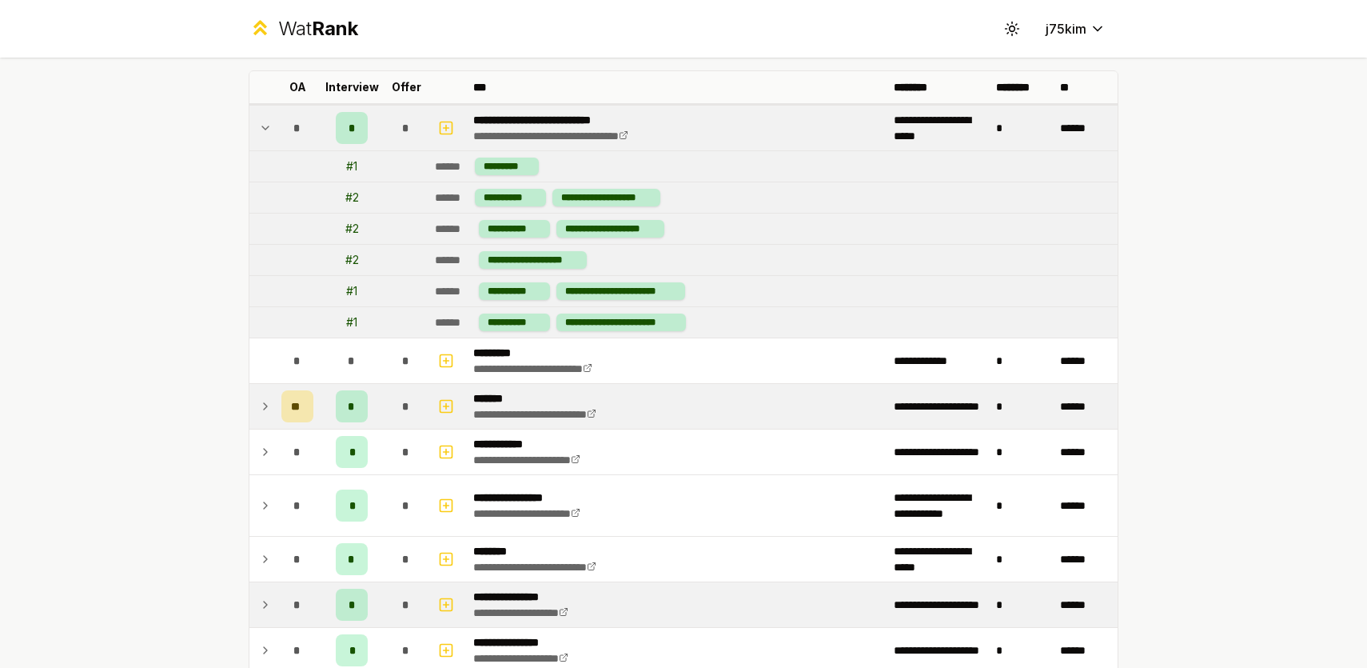
click at [256, 122] on td at bounding box center [262, 128] width 26 height 45
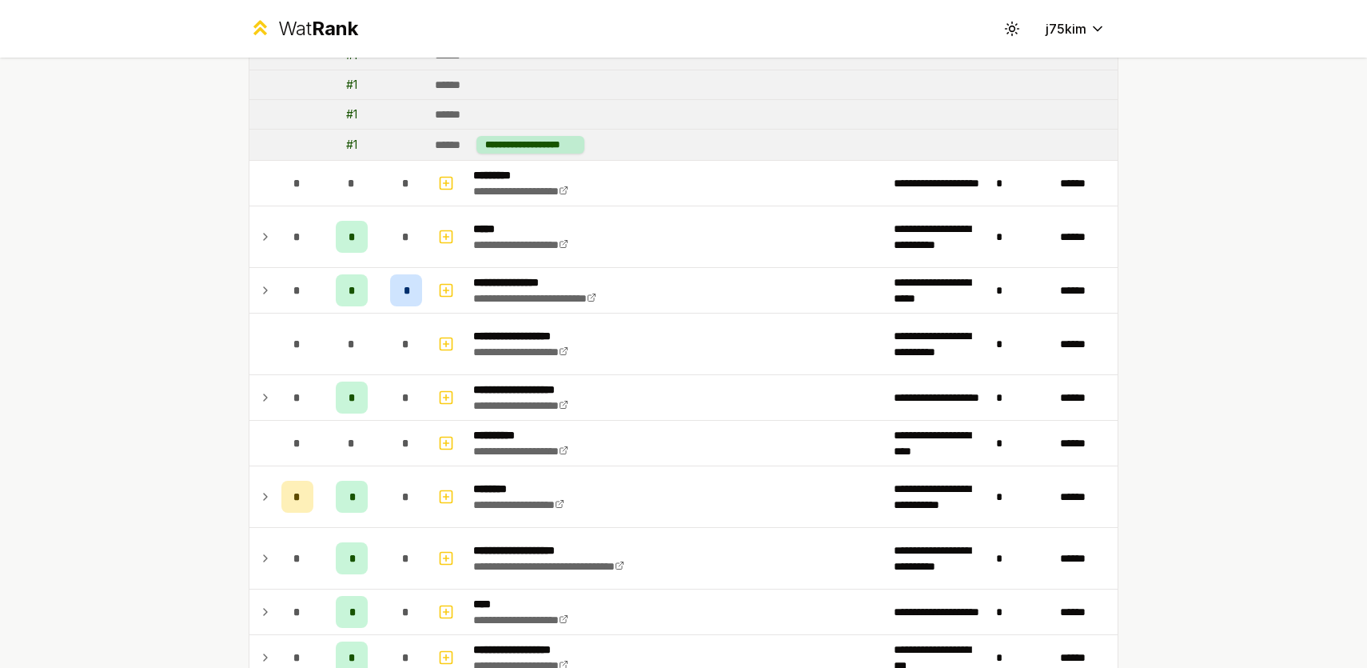
scroll to position [1033, 0]
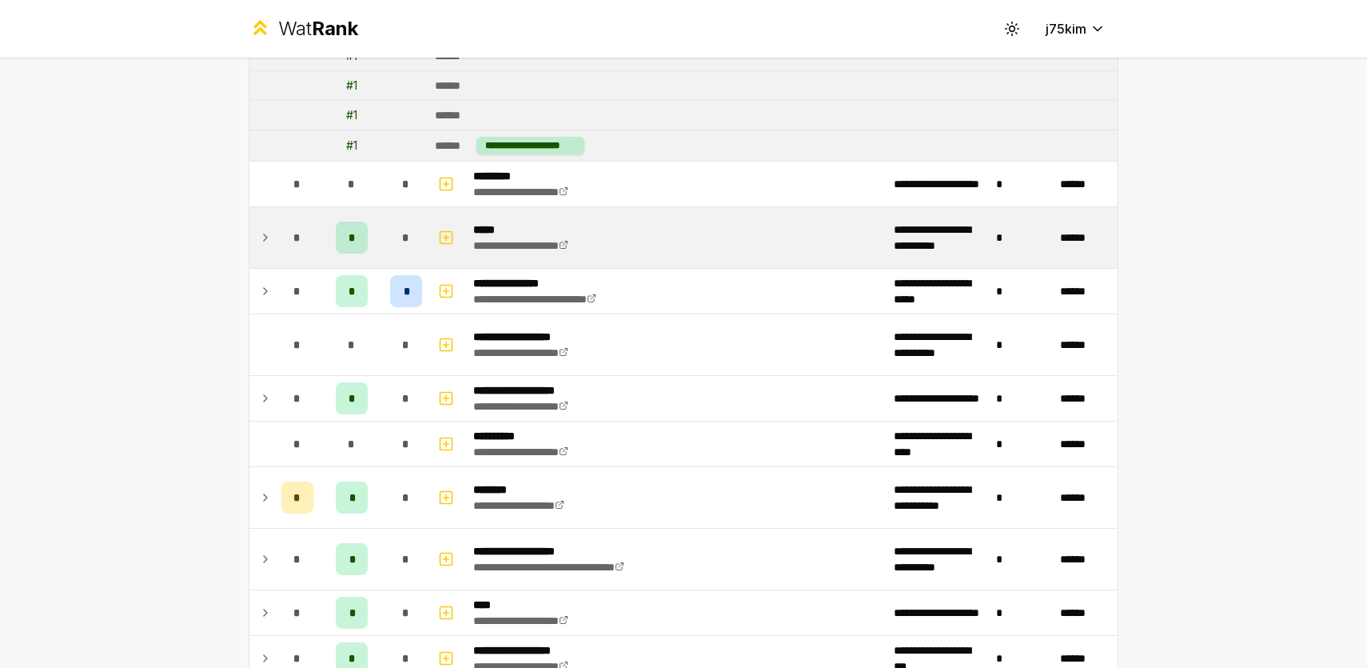
click at [259, 226] on td at bounding box center [262, 237] width 26 height 61
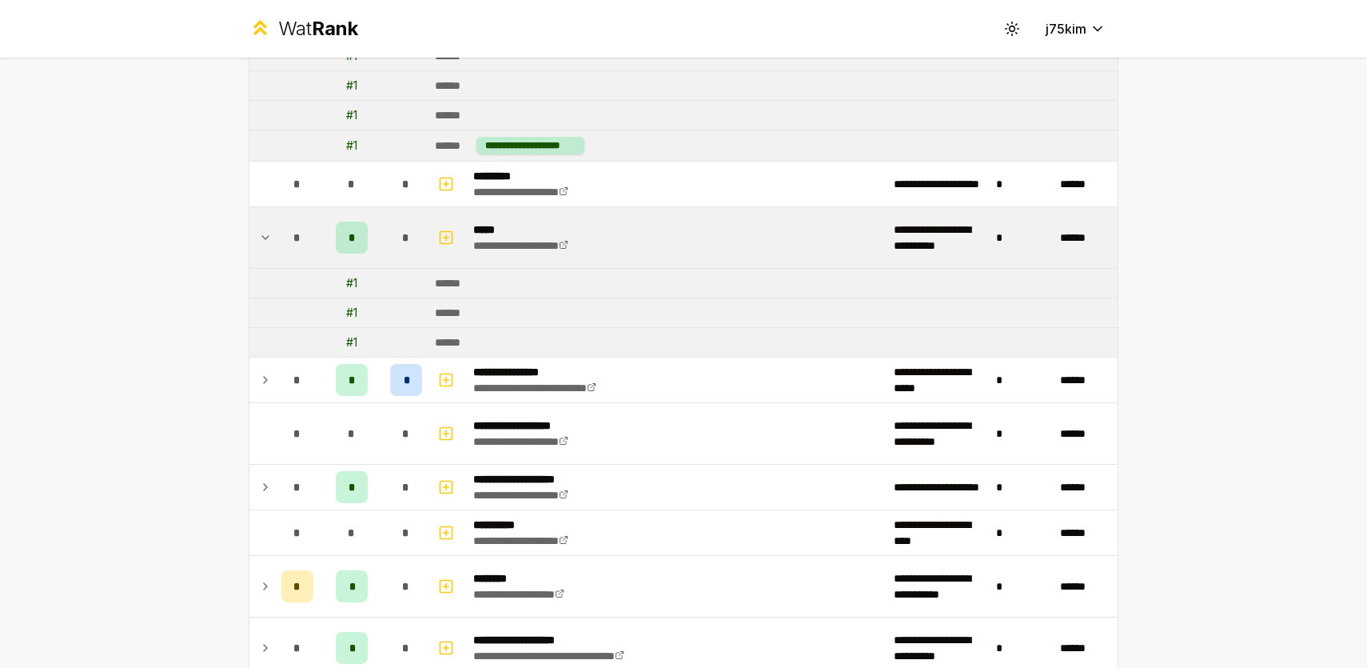
click at [259, 226] on td at bounding box center [262, 237] width 26 height 61
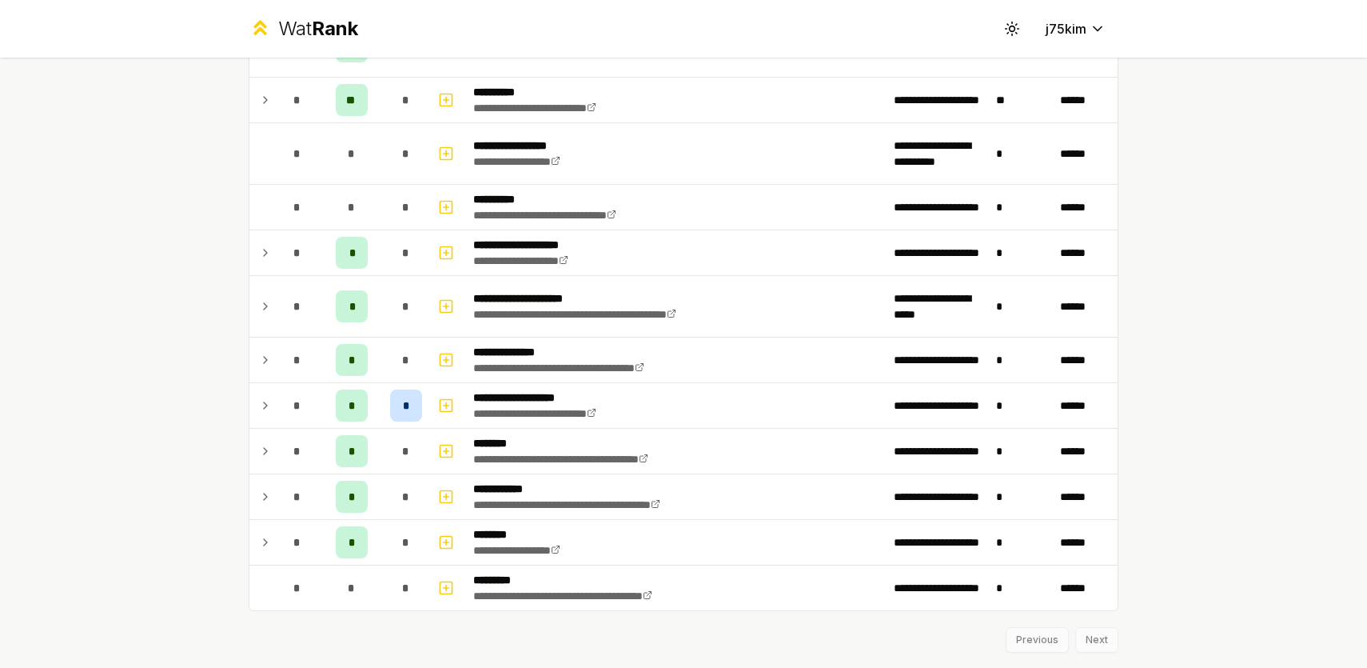
scroll to position [2216, 0]
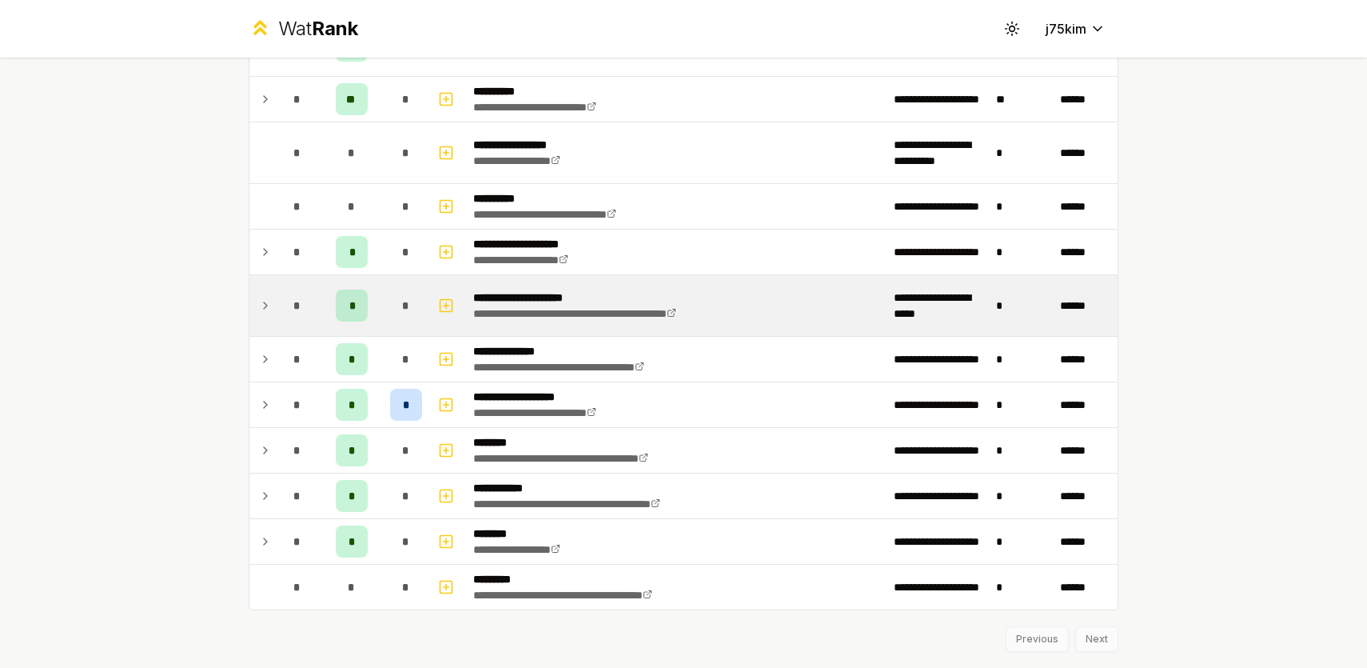
click at [252, 289] on td at bounding box center [262, 305] width 26 height 61
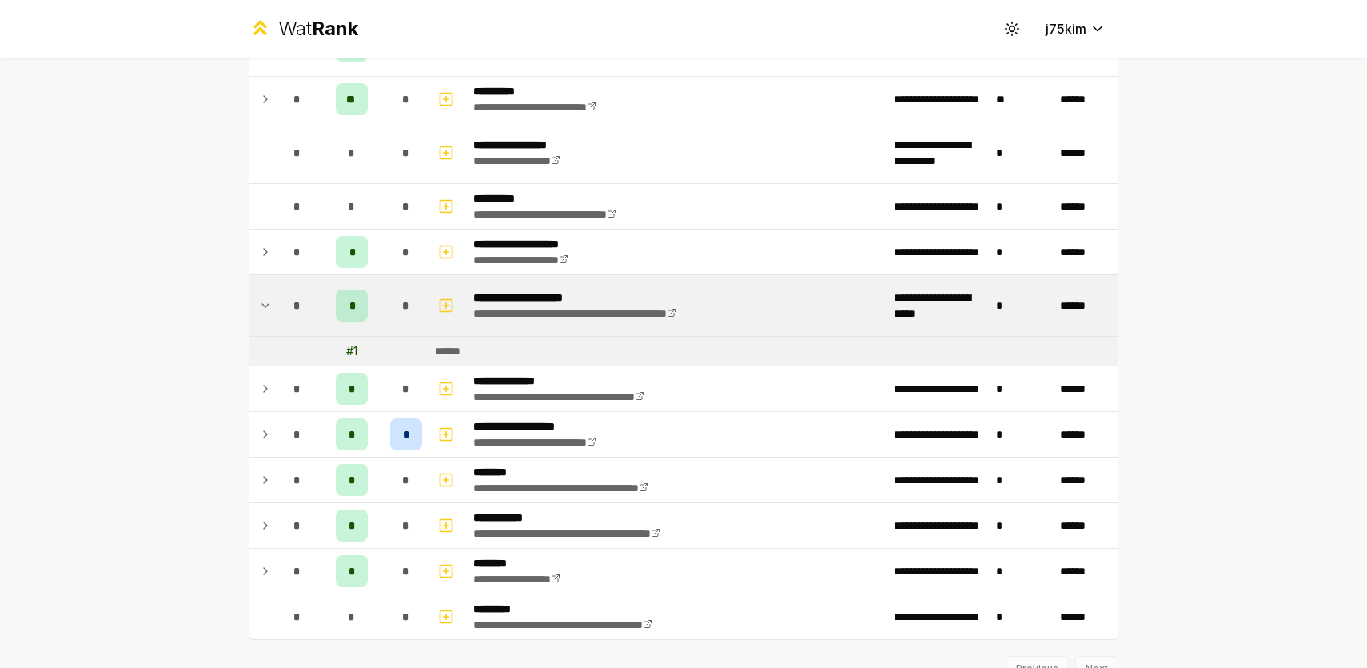
click at [252, 289] on td at bounding box center [262, 305] width 26 height 61
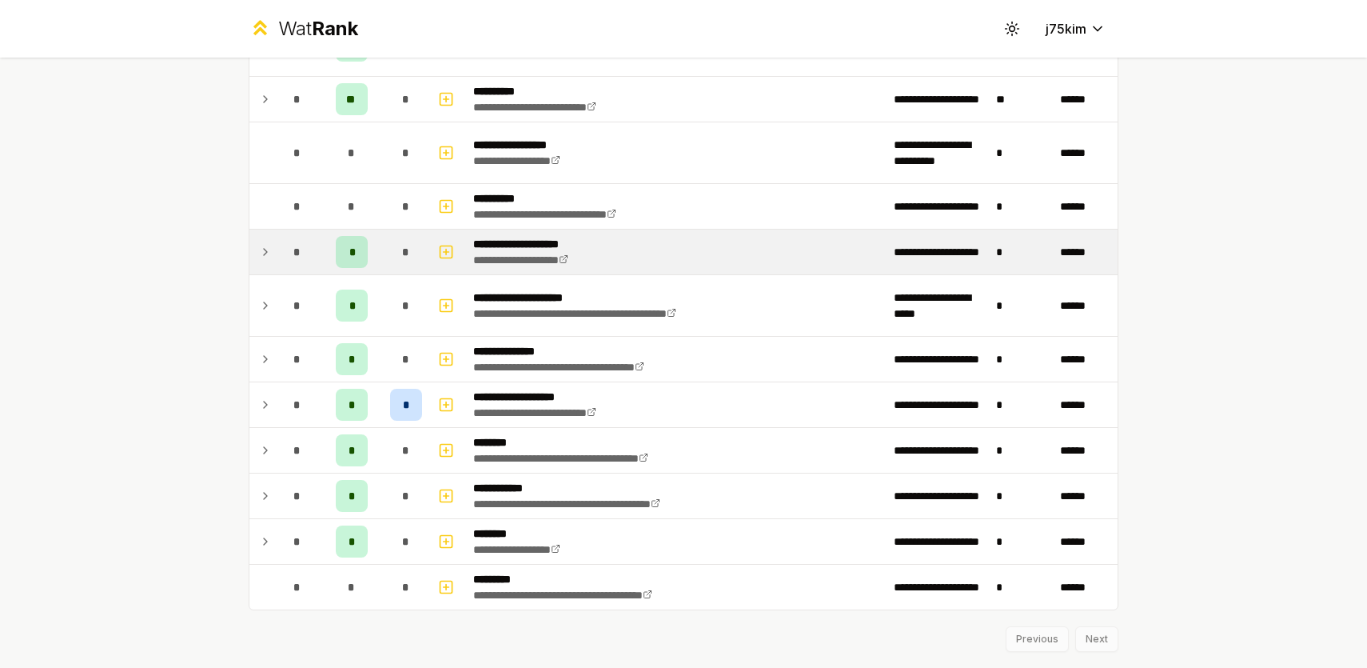
click at [259, 244] on icon at bounding box center [265, 251] width 13 height 19
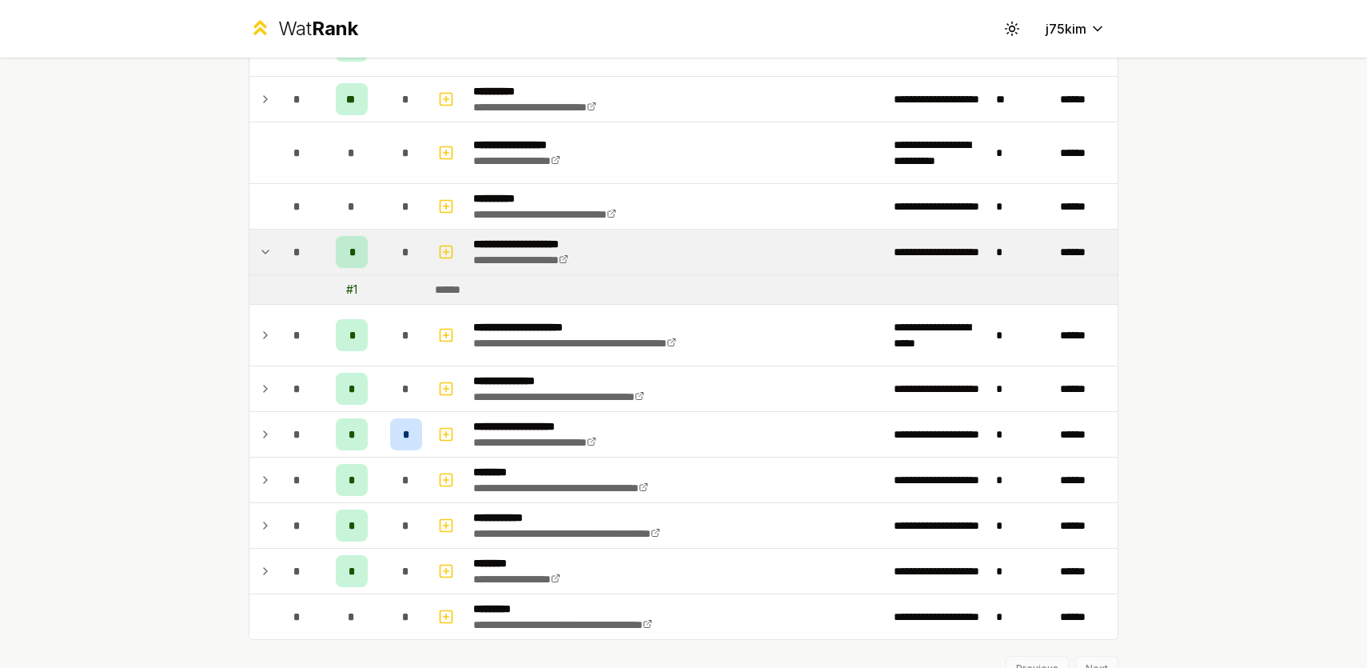
click at [259, 244] on icon at bounding box center [265, 251] width 13 height 19
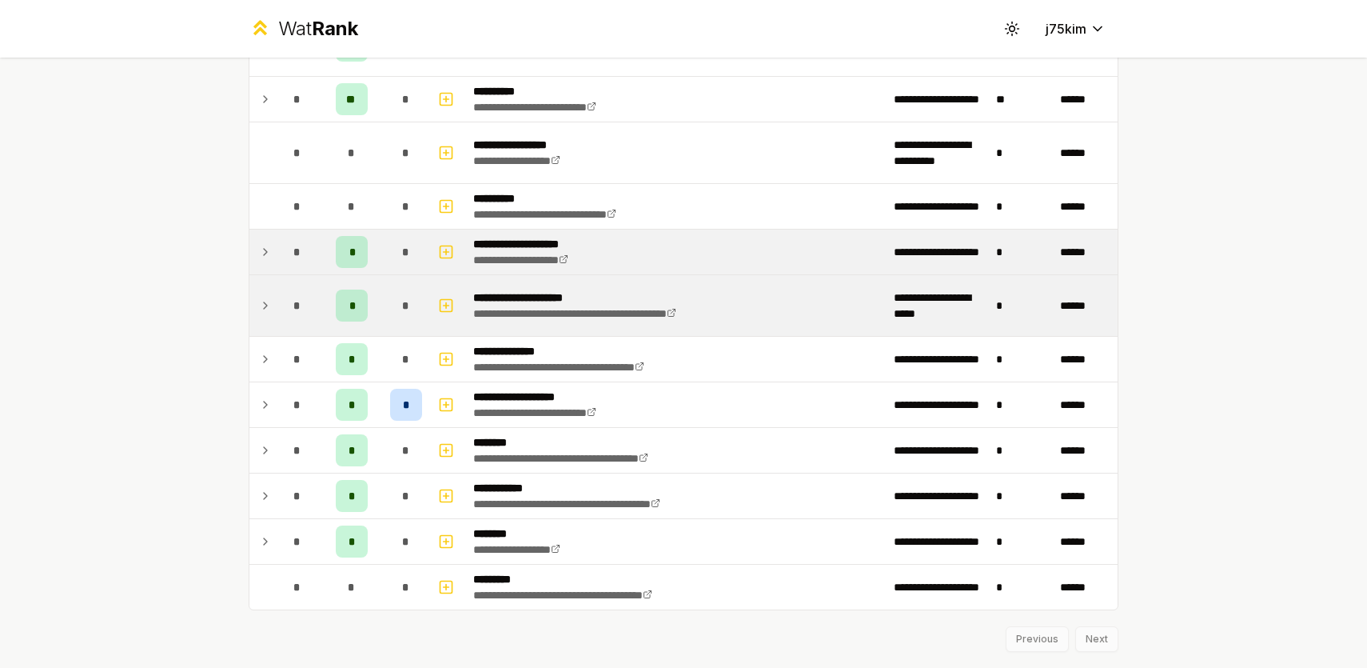
click at [259, 326] on td at bounding box center [262, 305] width 26 height 61
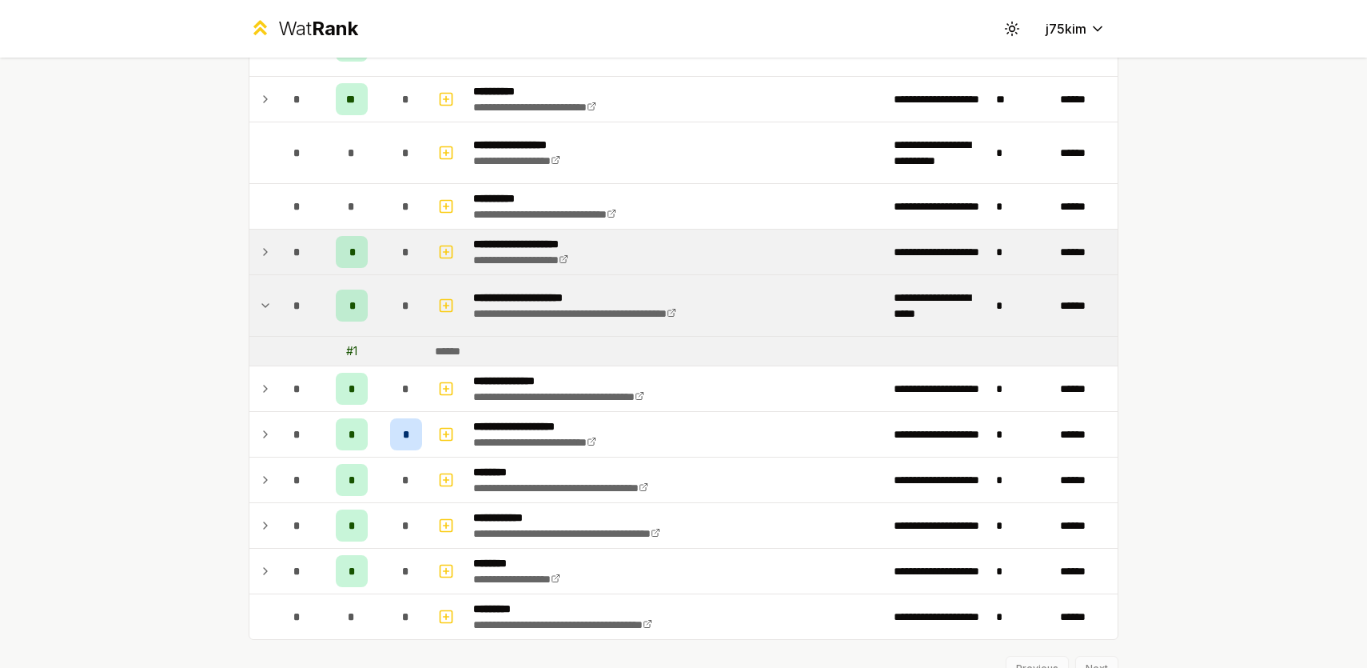
click at [259, 326] on td at bounding box center [262, 305] width 26 height 61
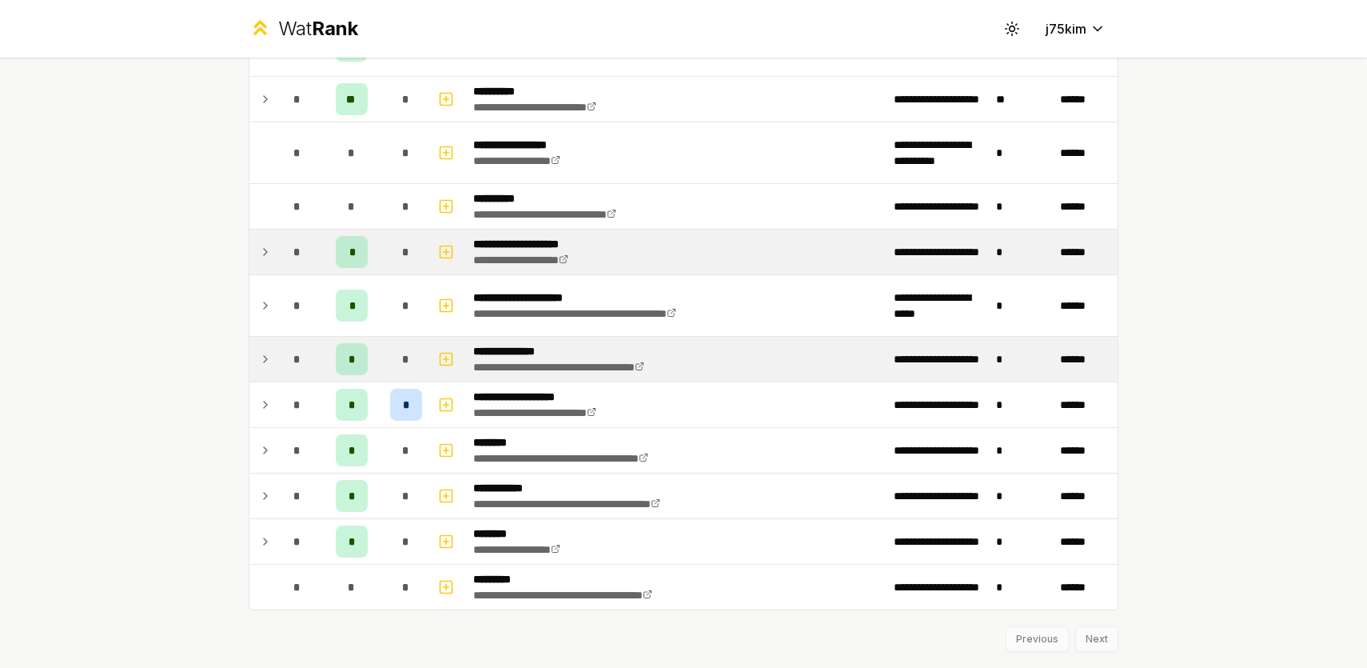
click at [261, 369] on td at bounding box center [262, 359] width 26 height 45
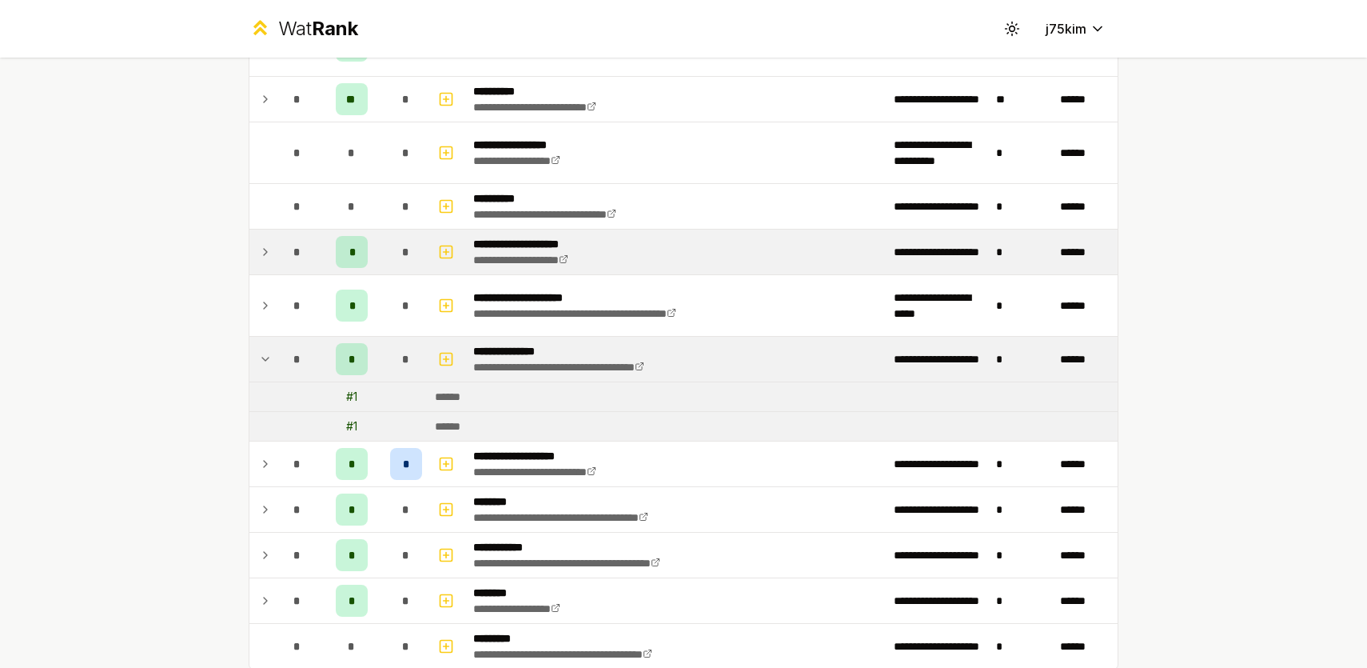
click at [261, 369] on td at bounding box center [262, 359] width 26 height 45
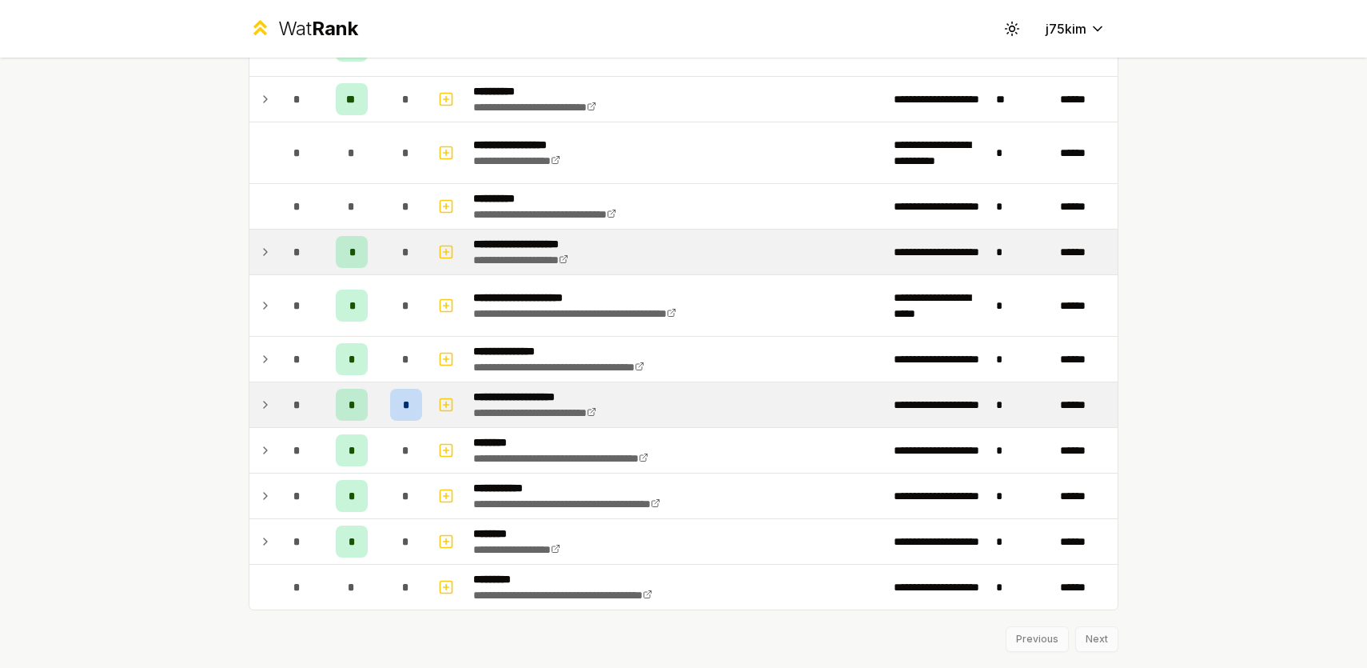
click at [261, 399] on icon at bounding box center [265, 404] width 13 height 19
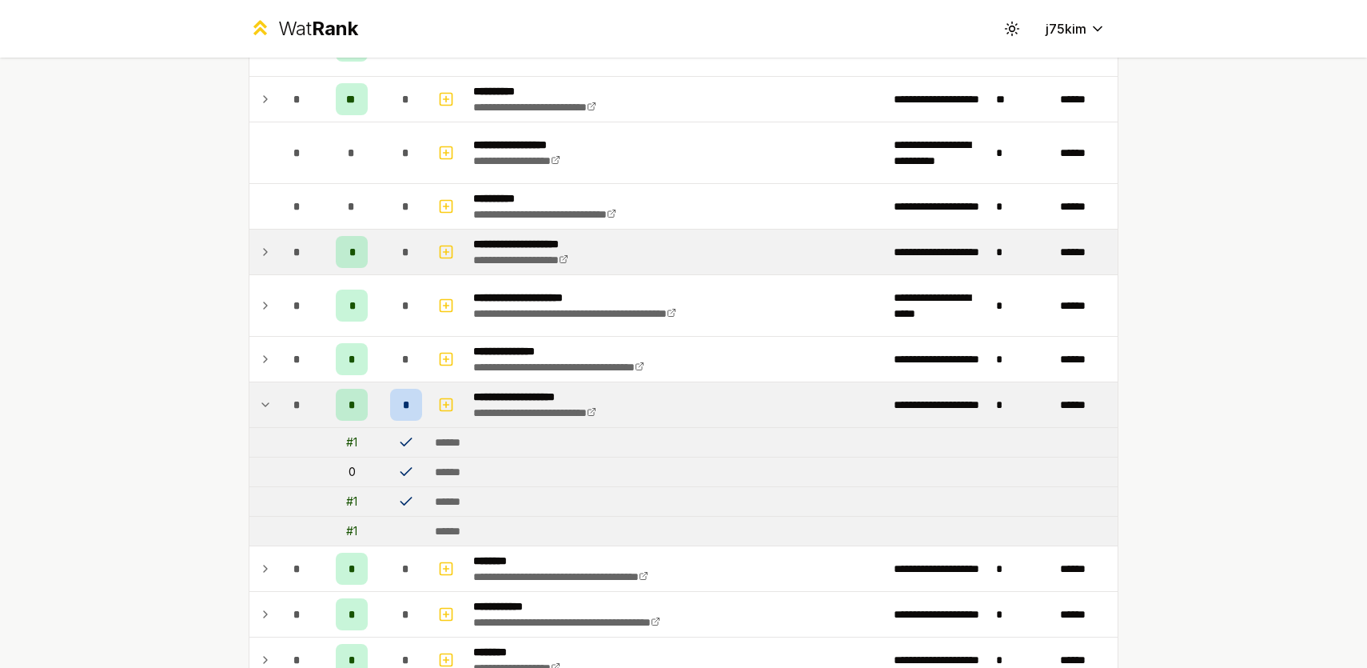
click at [261, 399] on icon at bounding box center [265, 404] width 13 height 19
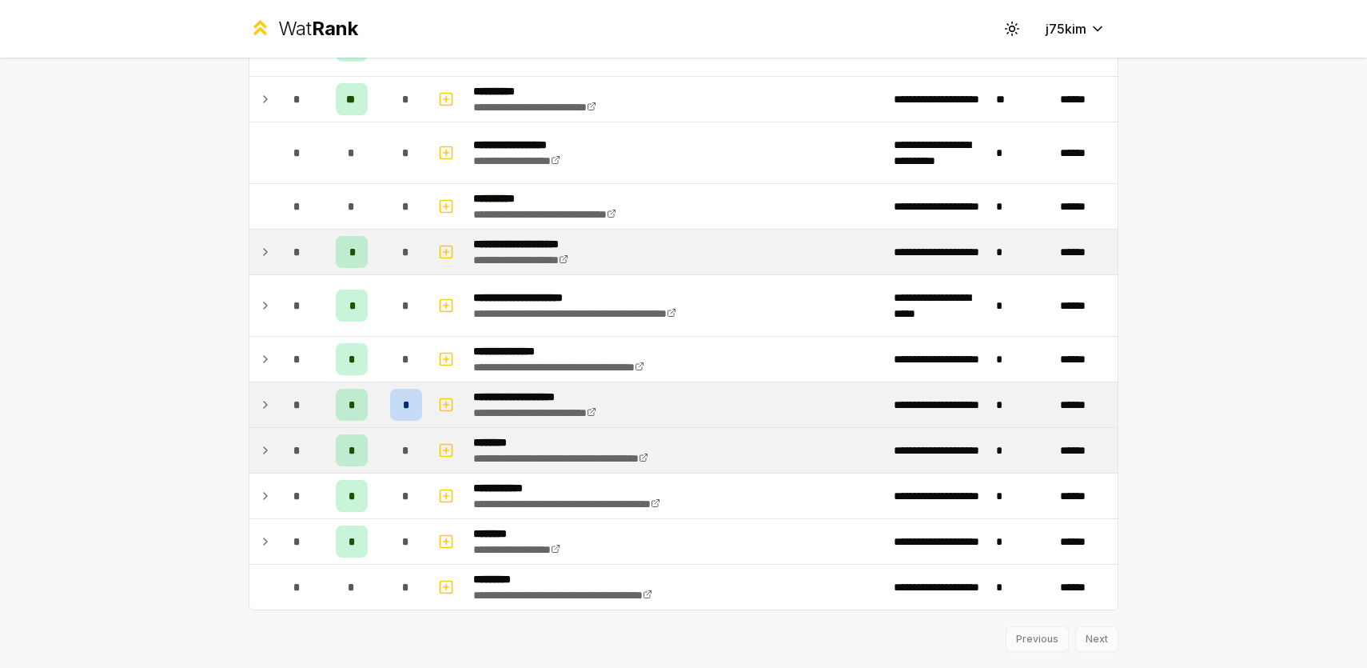
click at [261, 445] on icon at bounding box center [265, 450] width 13 height 19
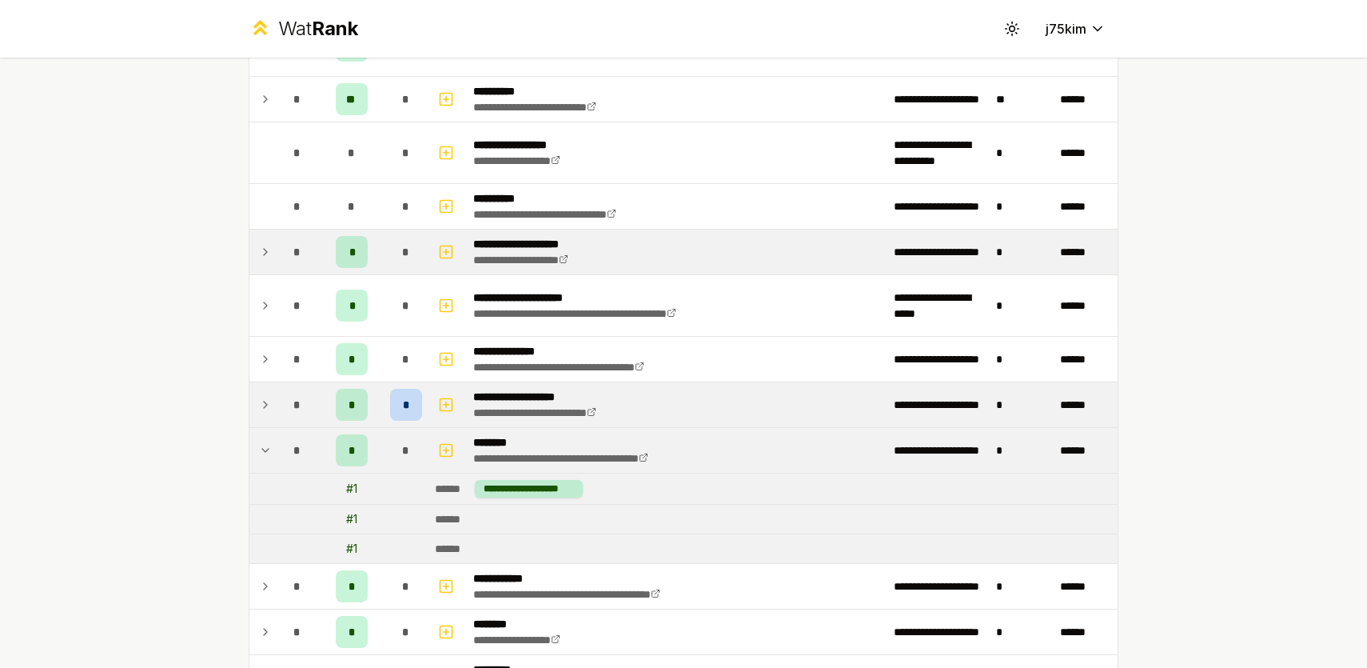
click at [261, 445] on icon at bounding box center [265, 450] width 13 height 19
